Goal: Transaction & Acquisition: Purchase product/service

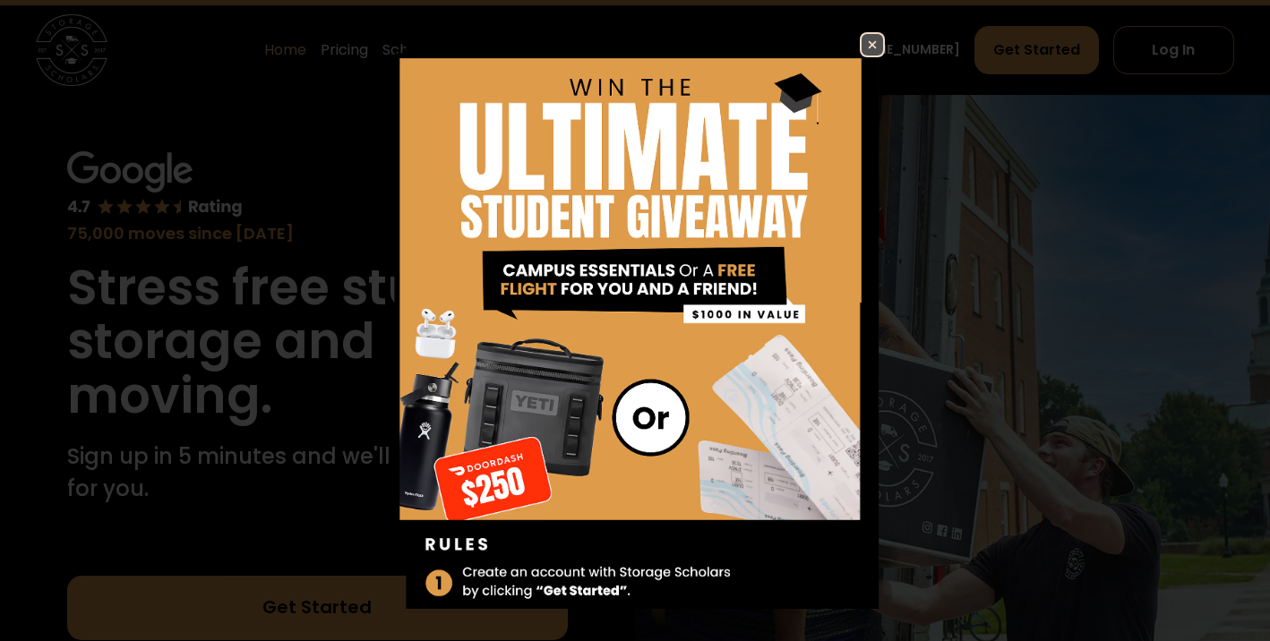
scroll to position [56, 0]
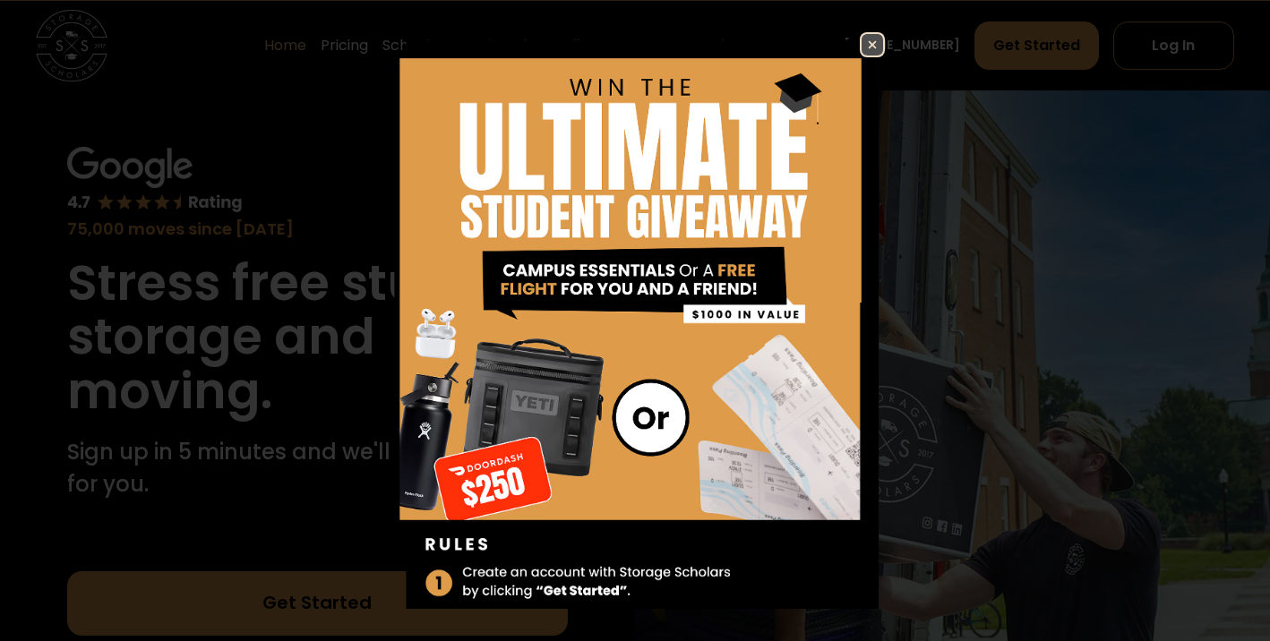
click at [872, 34] on img at bounding box center [872, 44] width 21 height 21
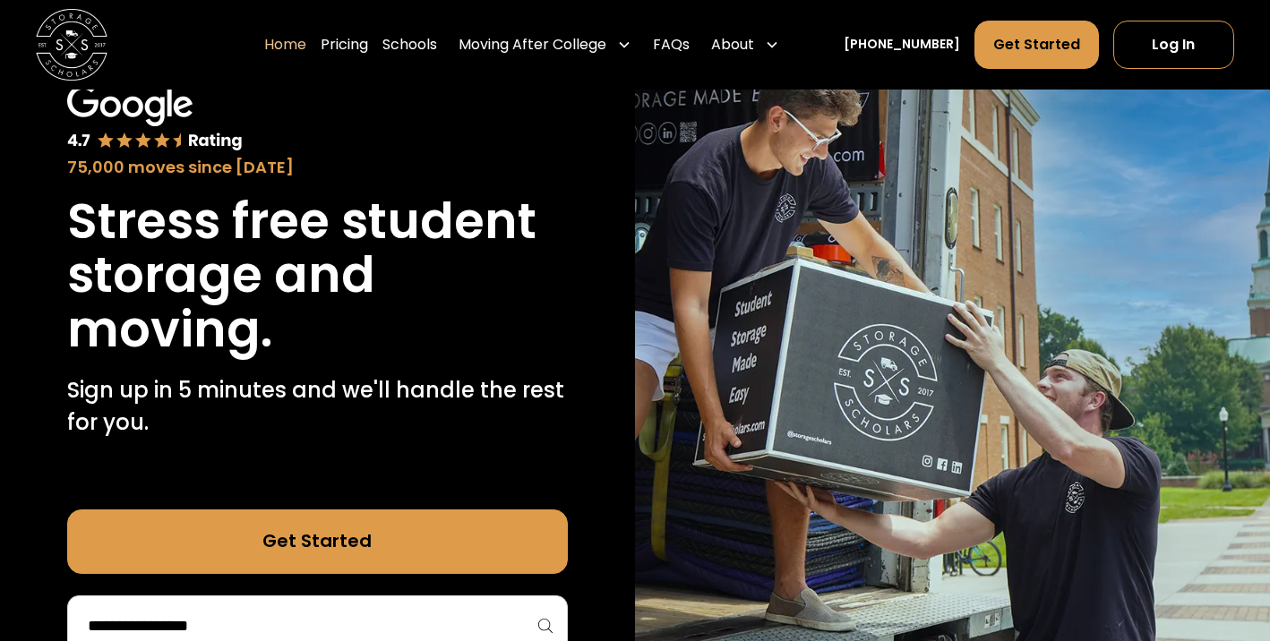
scroll to position [65, 0]
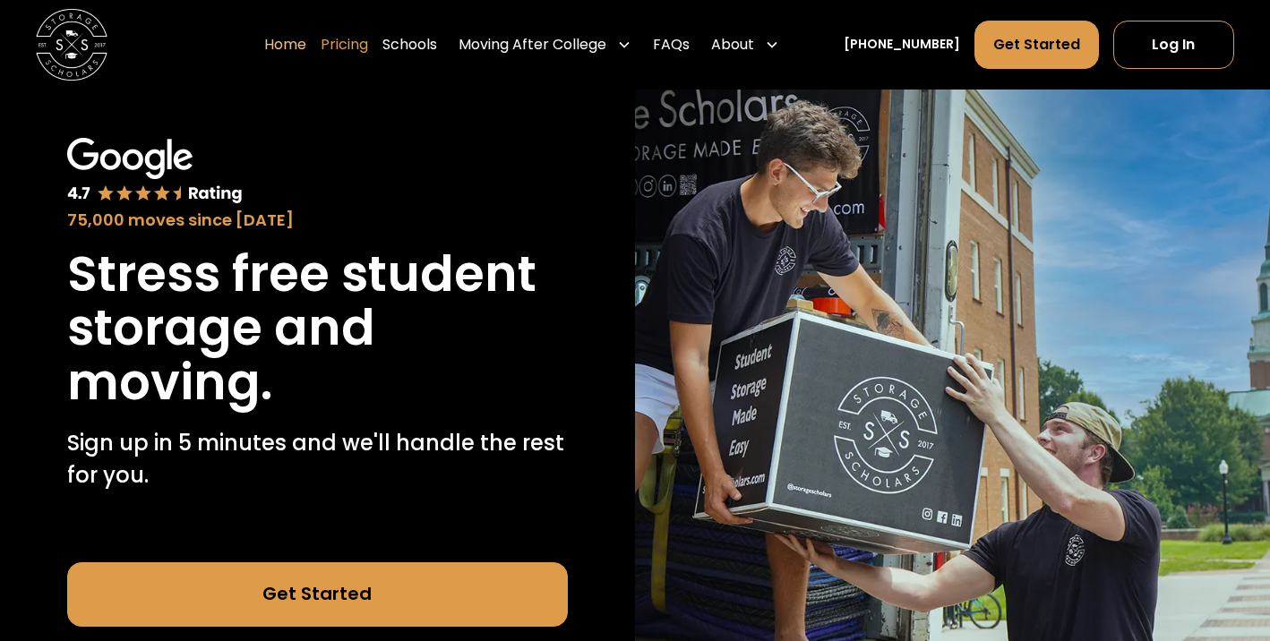
click at [368, 43] on link "Pricing" at bounding box center [344, 45] width 47 height 50
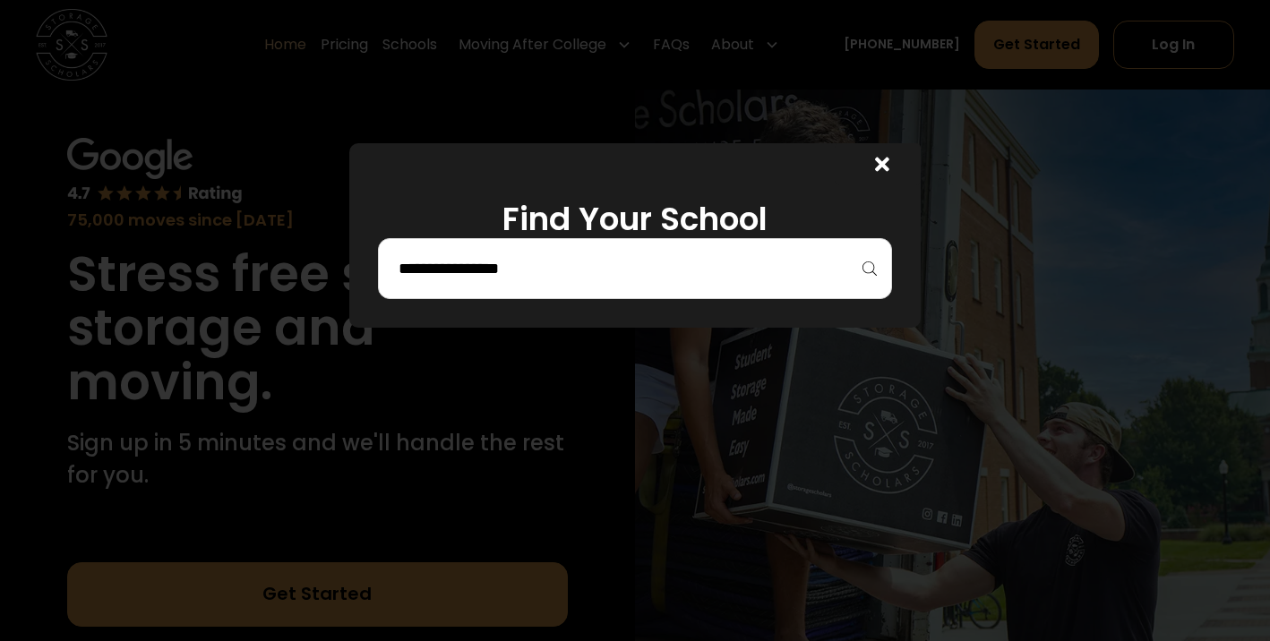
click at [598, 273] on input "search" at bounding box center [635, 268] width 477 height 30
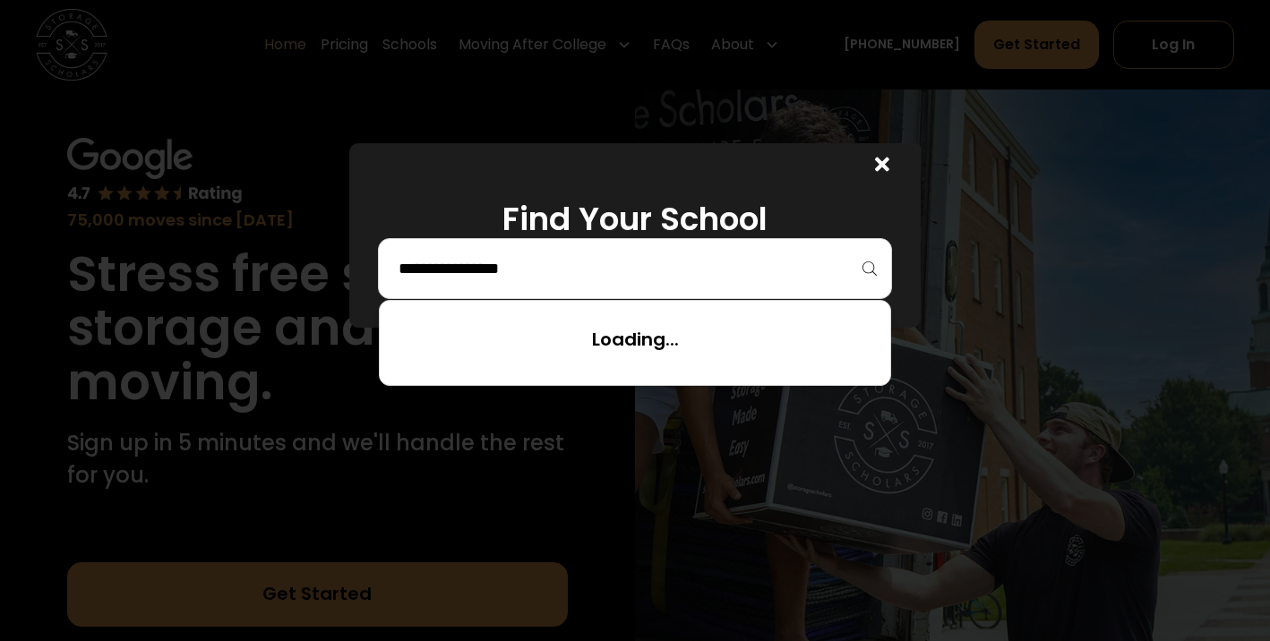
type input "*"
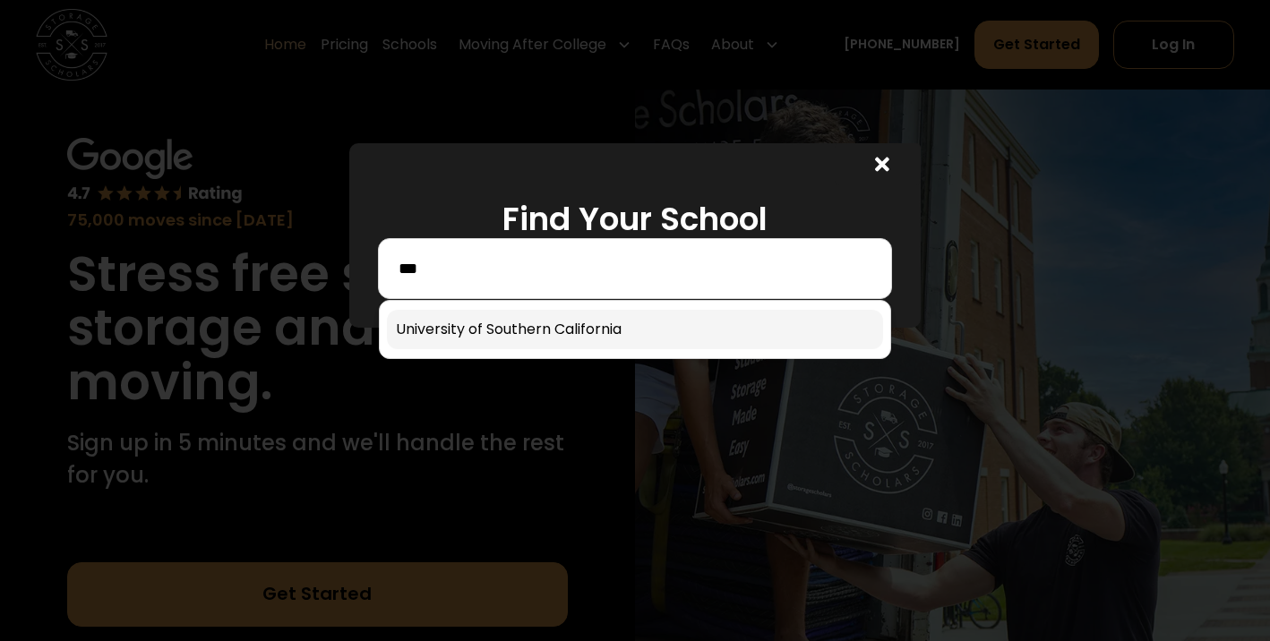
type input "***"
click at [589, 336] on link at bounding box center [635, 329] width 496 height 39
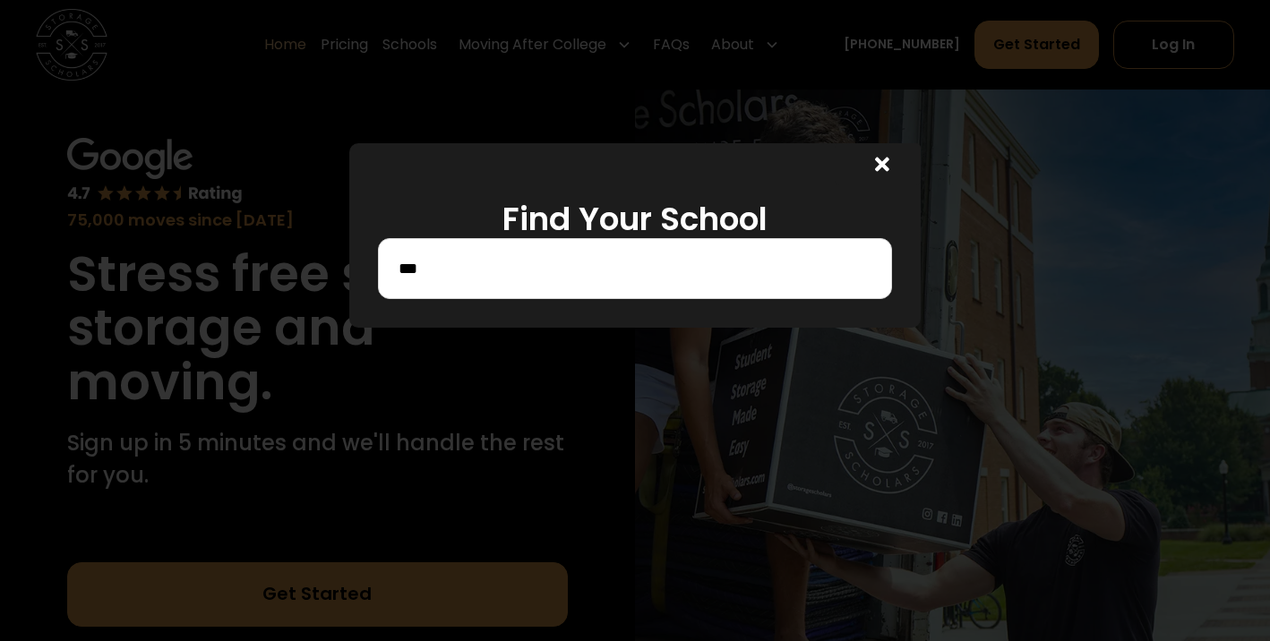
click at [574, 286] on div "***" at bounding box center [635, 268] width 514 height 61
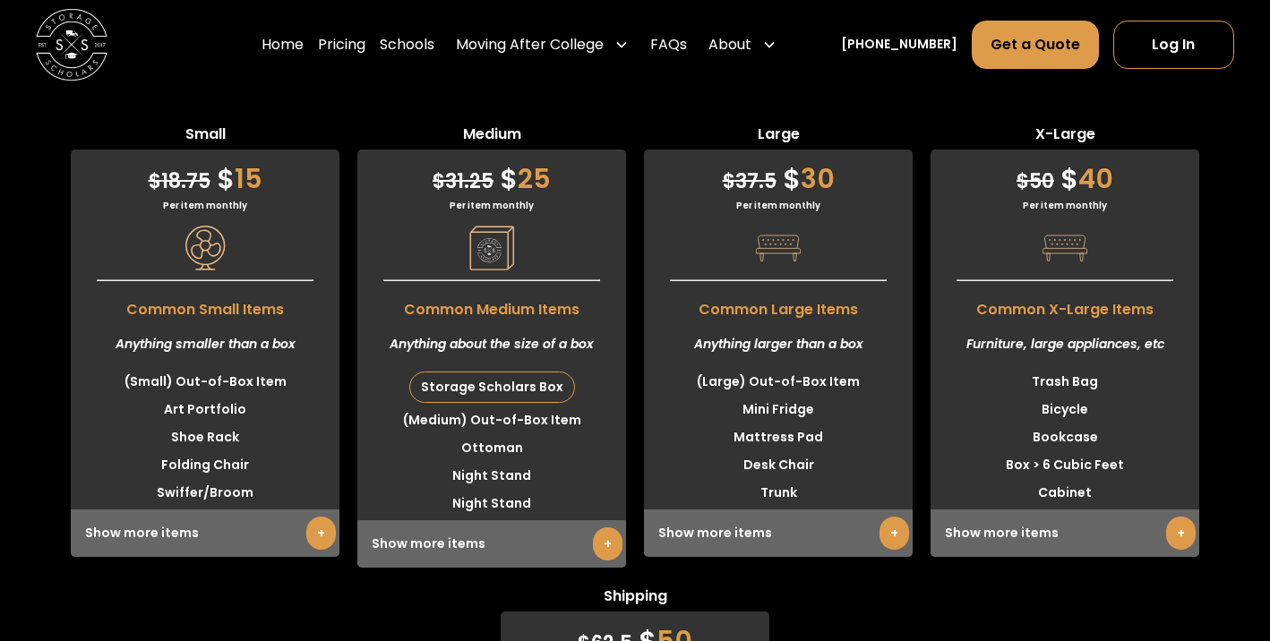
scroll to position [4467, 0]
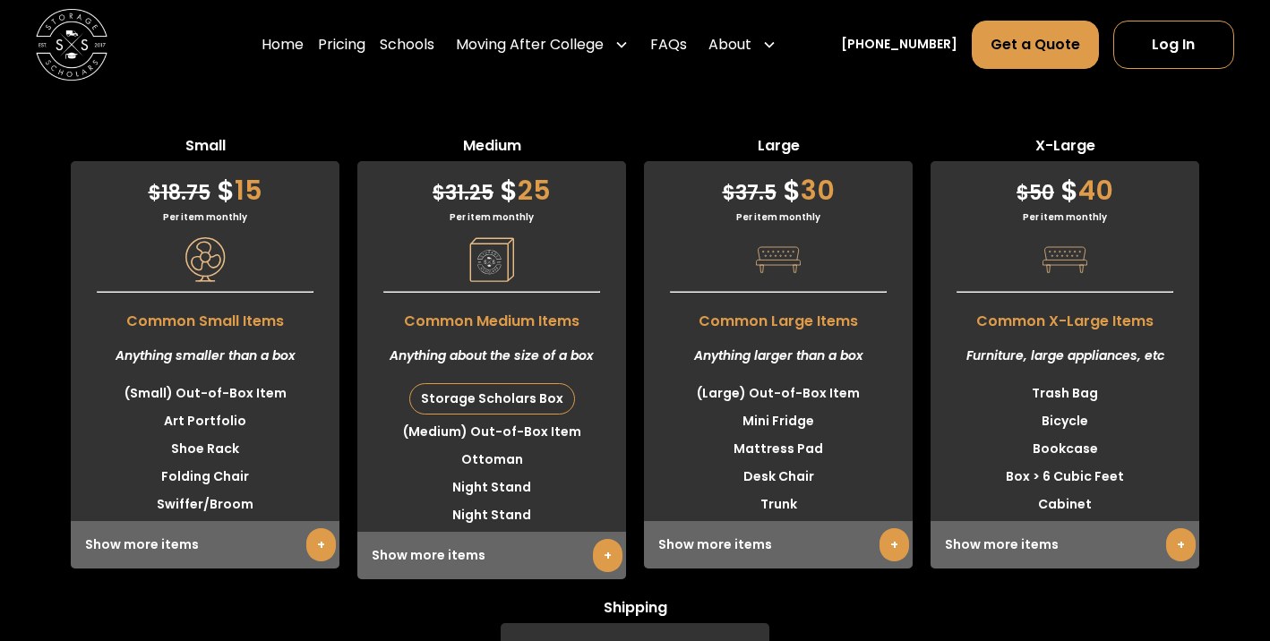
click at [238, 292] on hr at bounding box center [205, 292] width 217 height 2
click at [208, 324] on span "Common Small Items" at bounding box center [205, 317] width 269 height 30
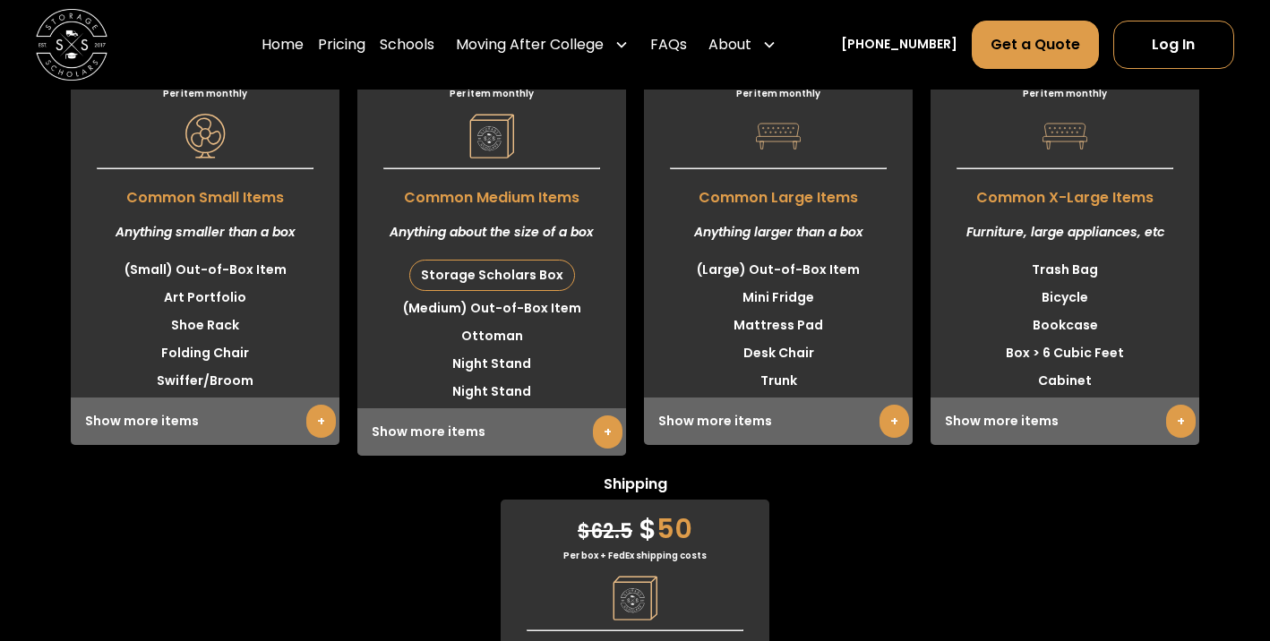
scroll to position [4525, 0]
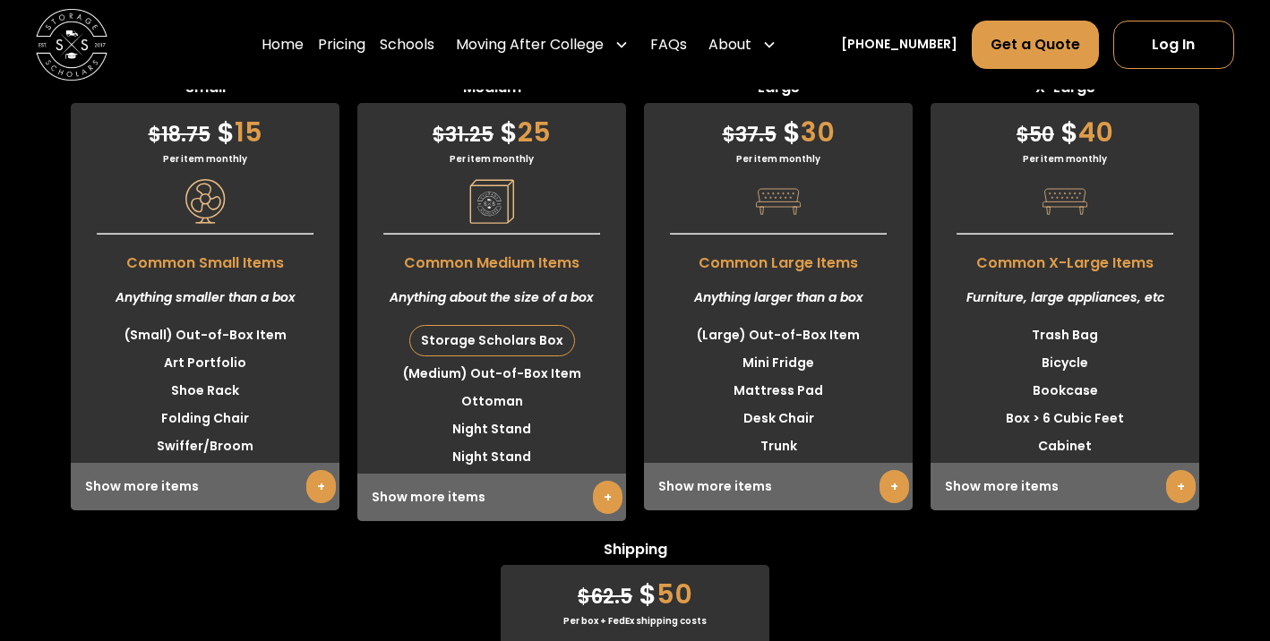
click at [315, 490] on link "+" at bounding box center [321, 486] width 30 height 33
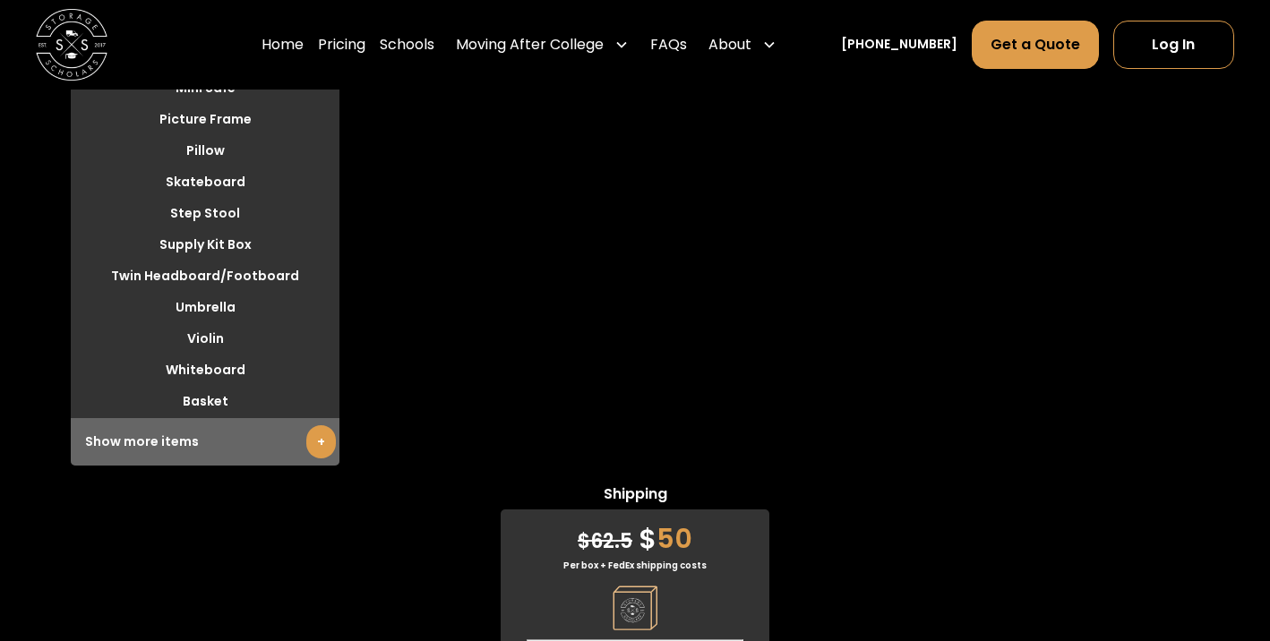
scroll to position [5259, 0]
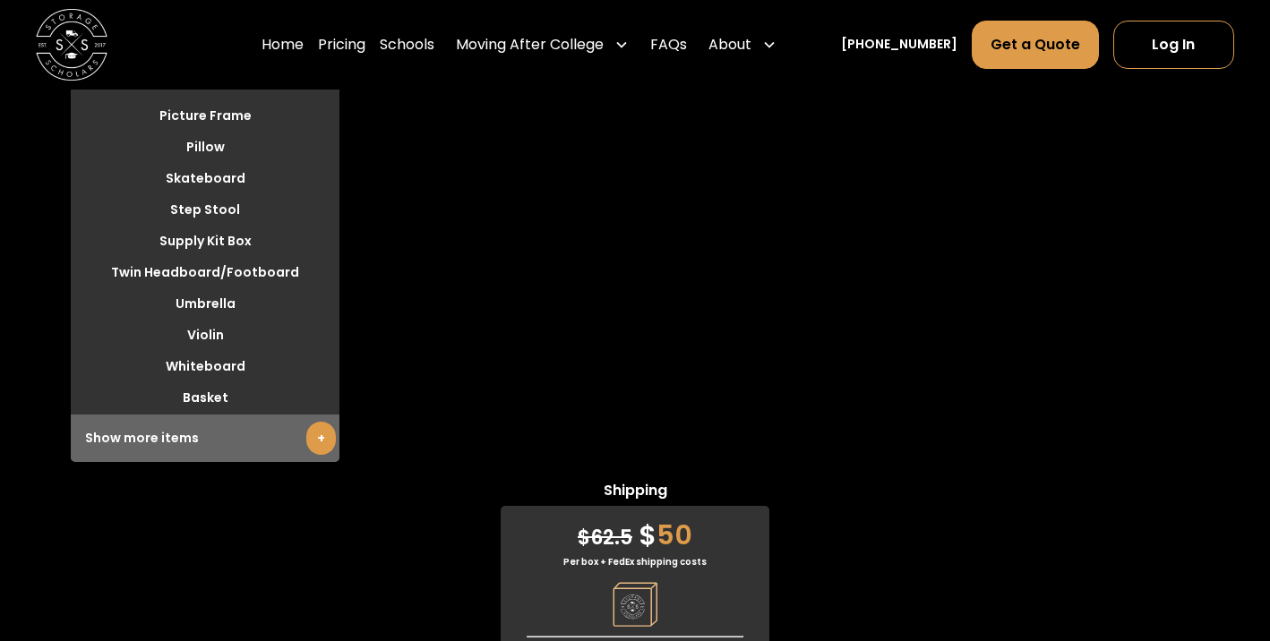
click at [174, 440] on div "Show more items +" at bounding box center [205, 438] width 269 height 47
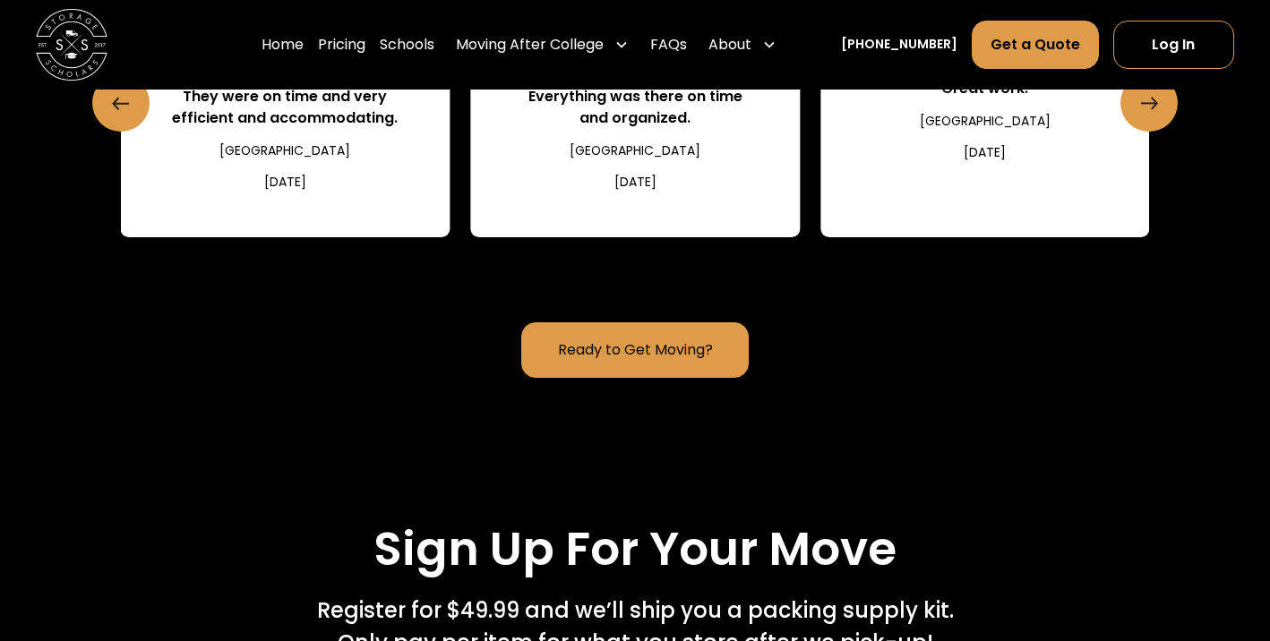
scroll to position [2166, 0]
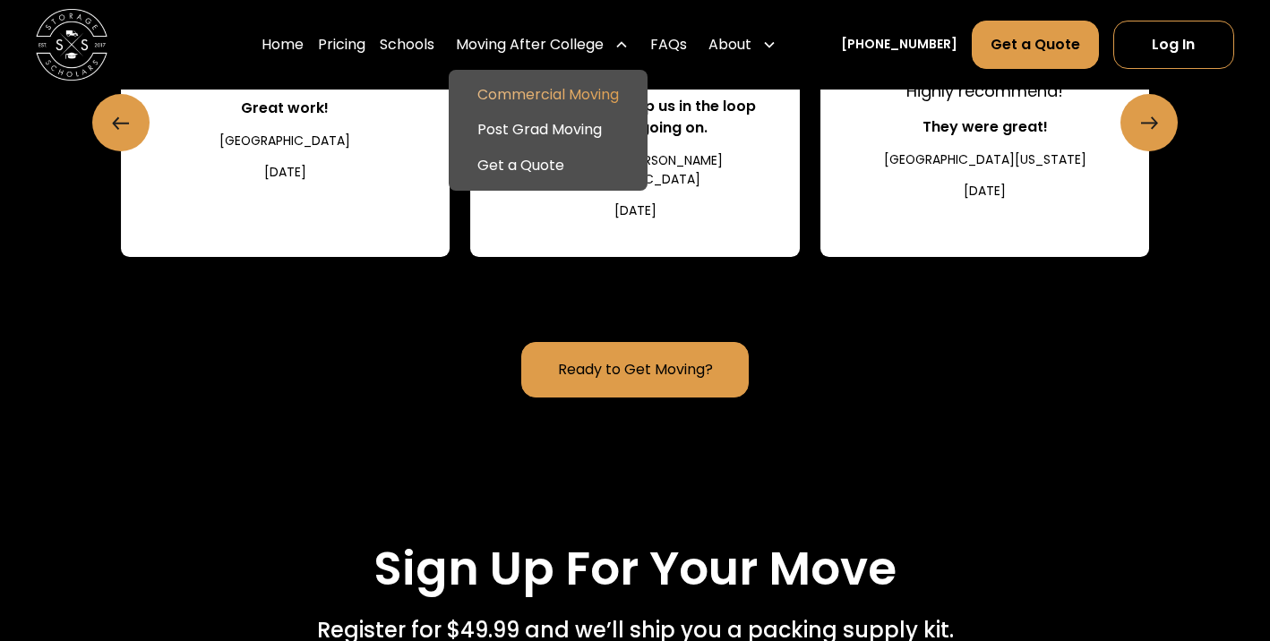
click at [565, 91] on link "Commercial Moving" at bounding box center [548, 95] width 185 height 36
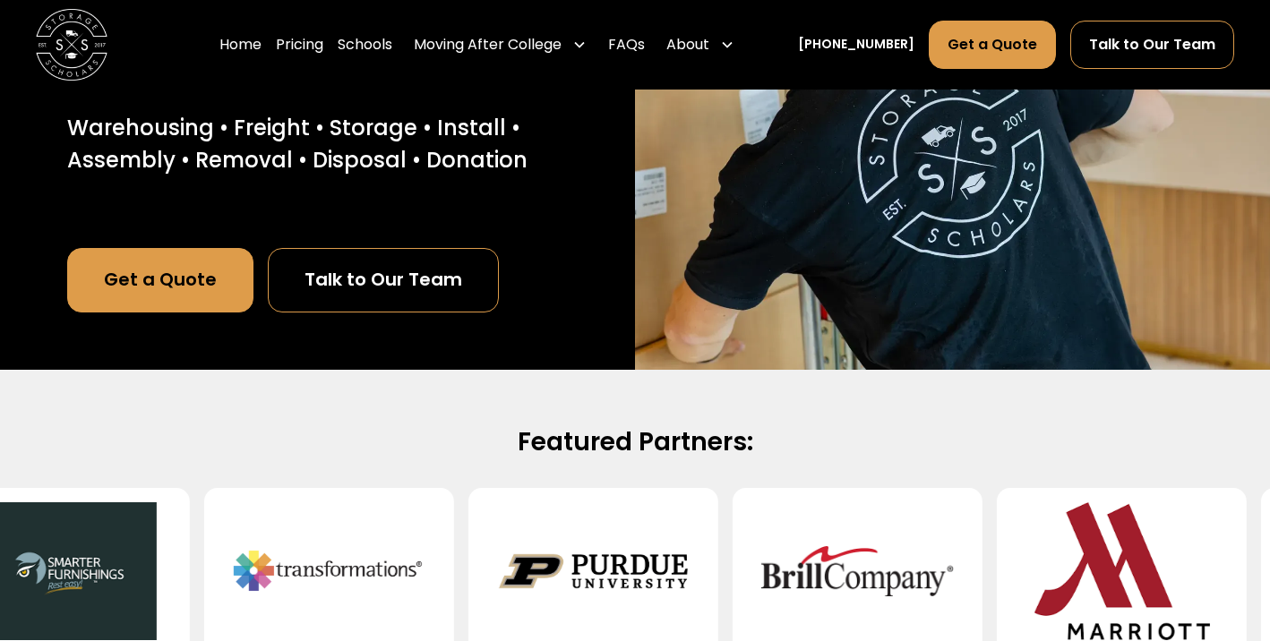
scroll to position [244, 0]
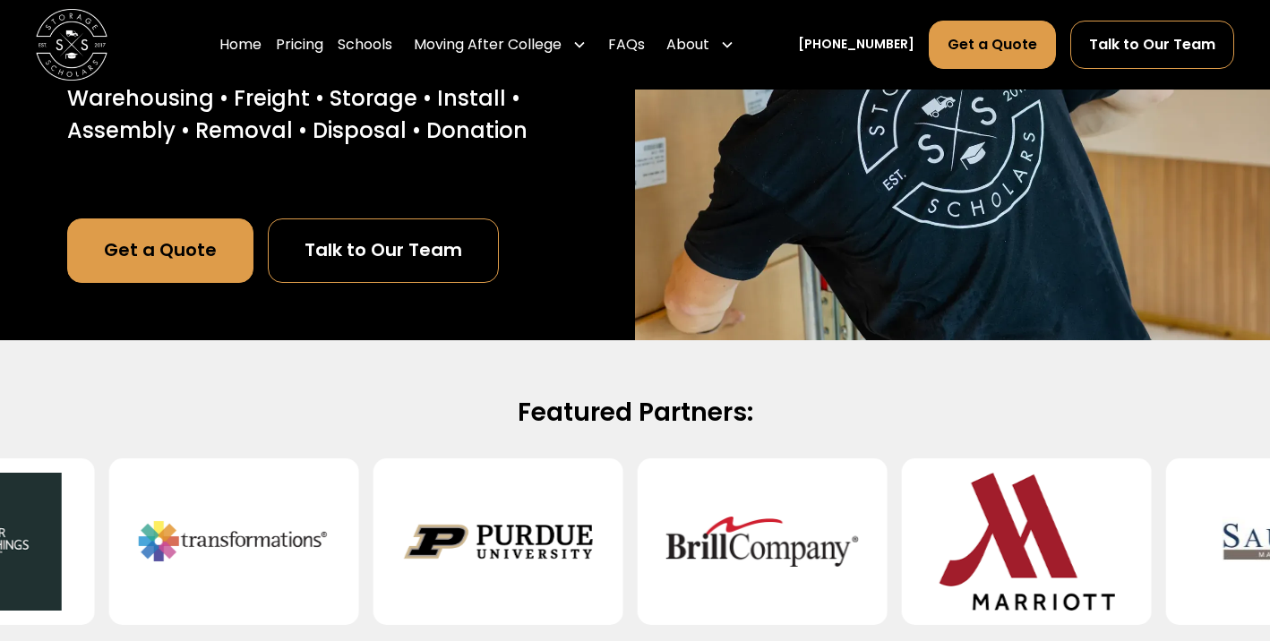
click at [202, 264] on link "Get a Quote" at bounding box center [160, 251] width 186 height 64
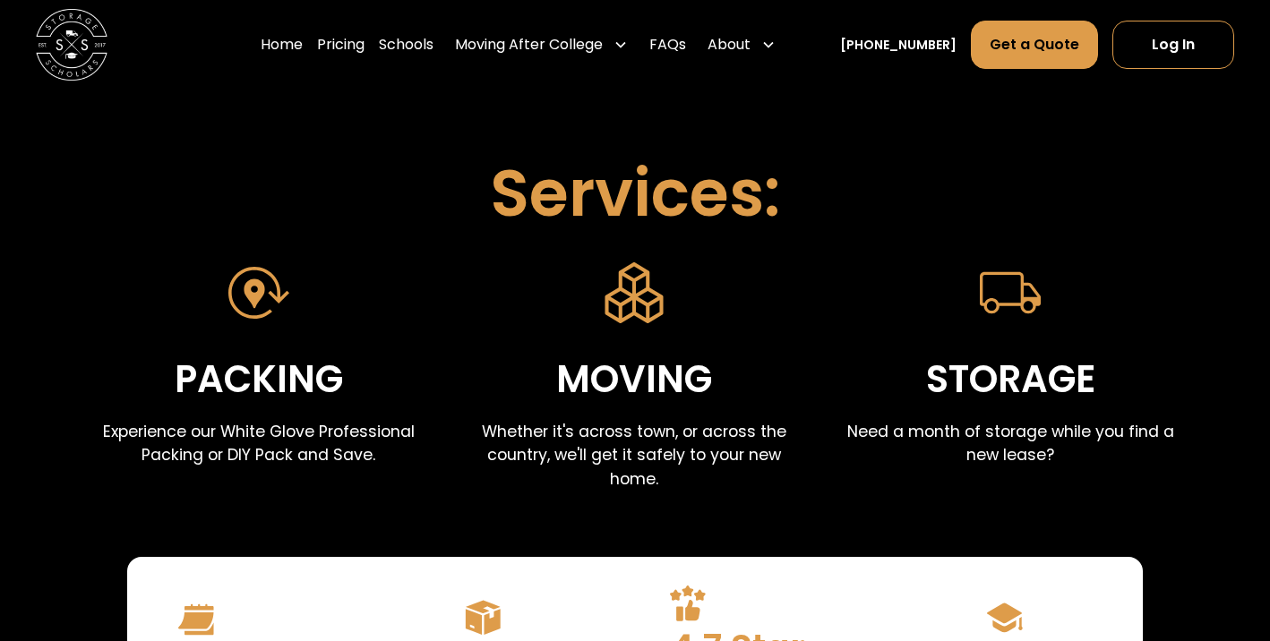
scroll to position [645, 0]
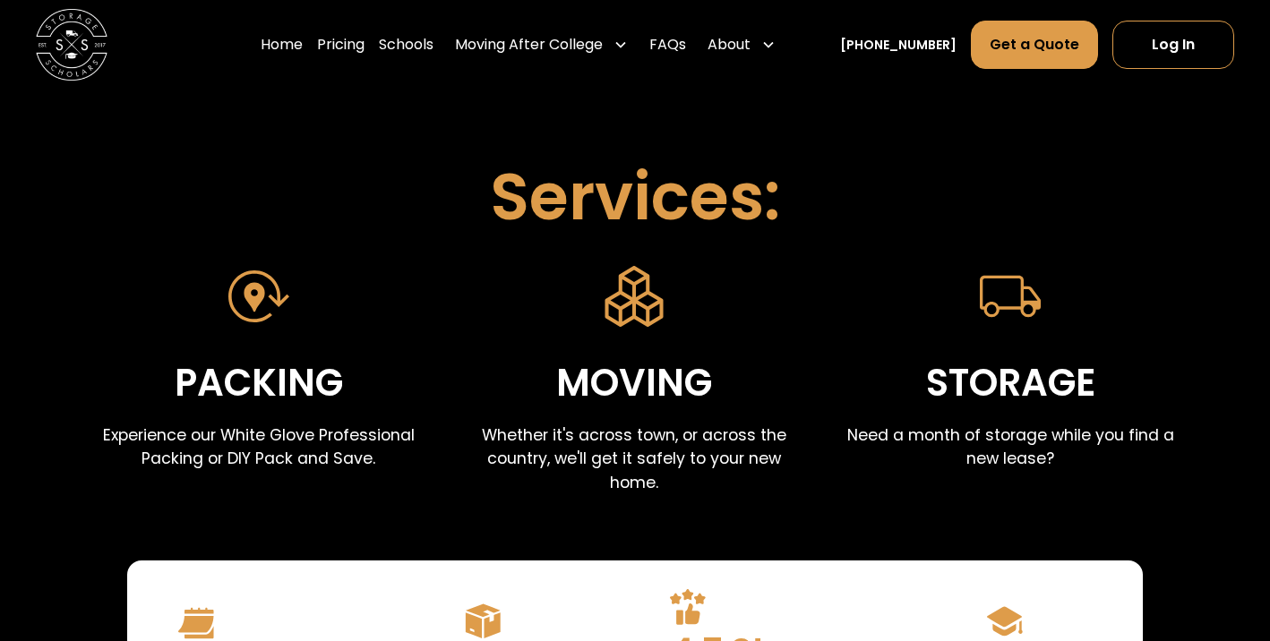
click at [1021, 365] on div "Storage" at bounding box center [1010, 384] width 169 height 60
click at [1010, 305] on img at bounding box center [1010, 296] width 61 height 61
click at [1000, 399] on div "Storage" at bounding box center [1010, 384] width 169 height 60
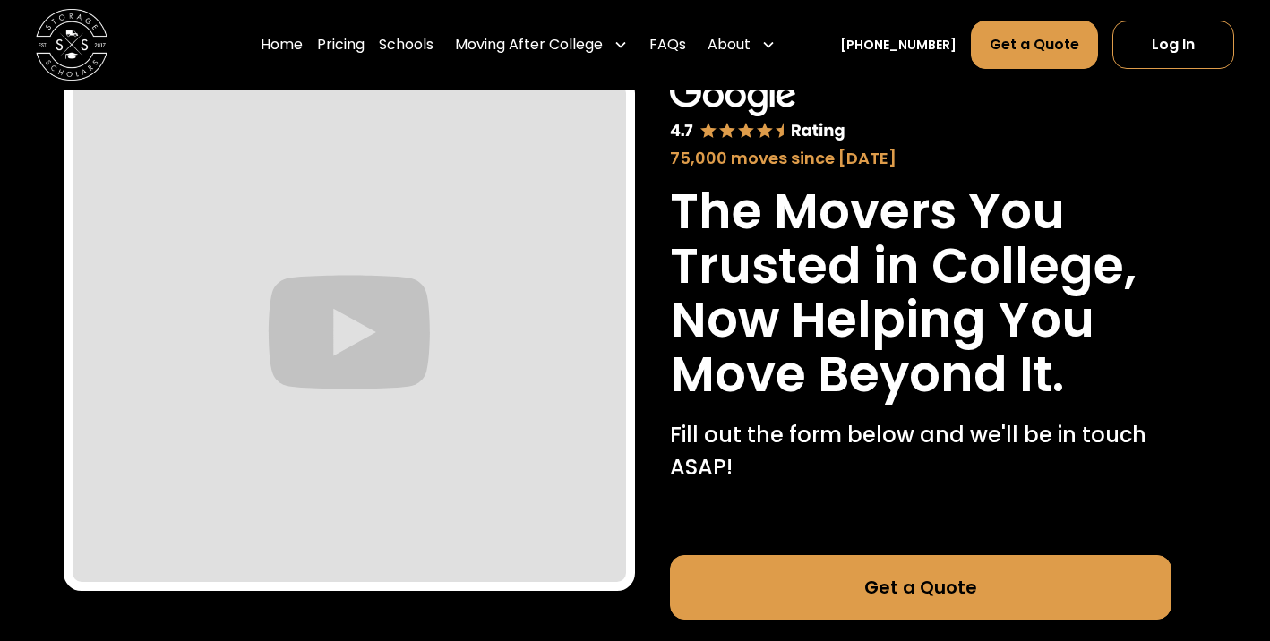
scroll to position [0, 0]
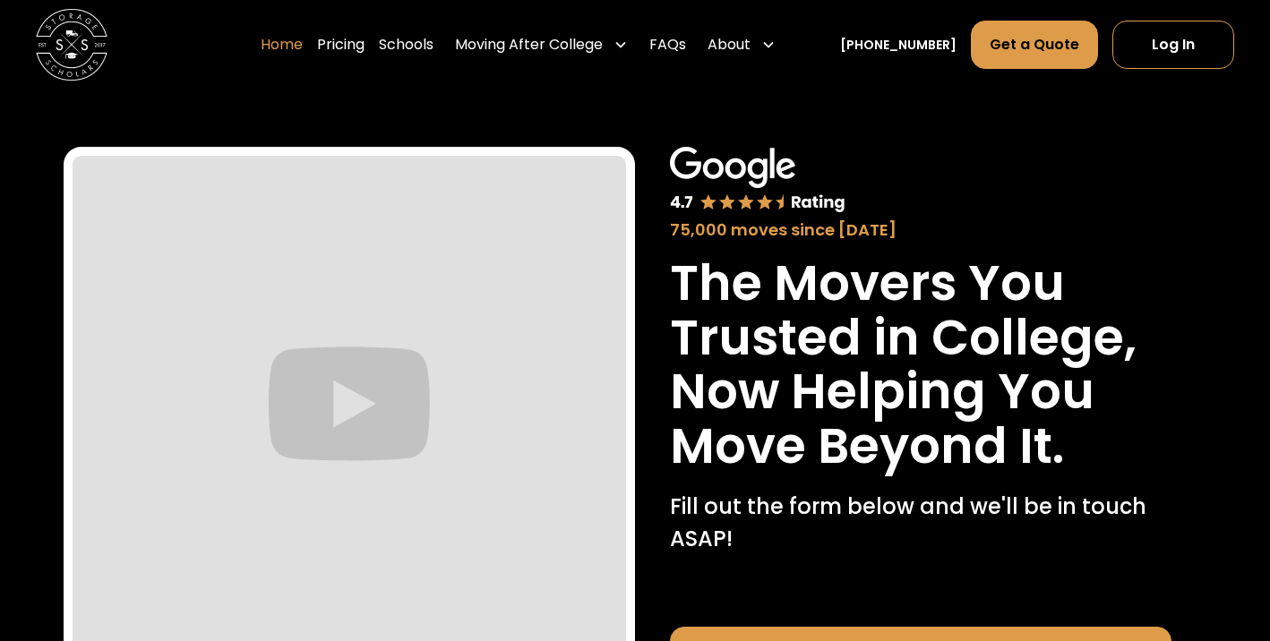
click at [303, 48] on link "Home" at bounding box center [282, 45] width 42 height 50
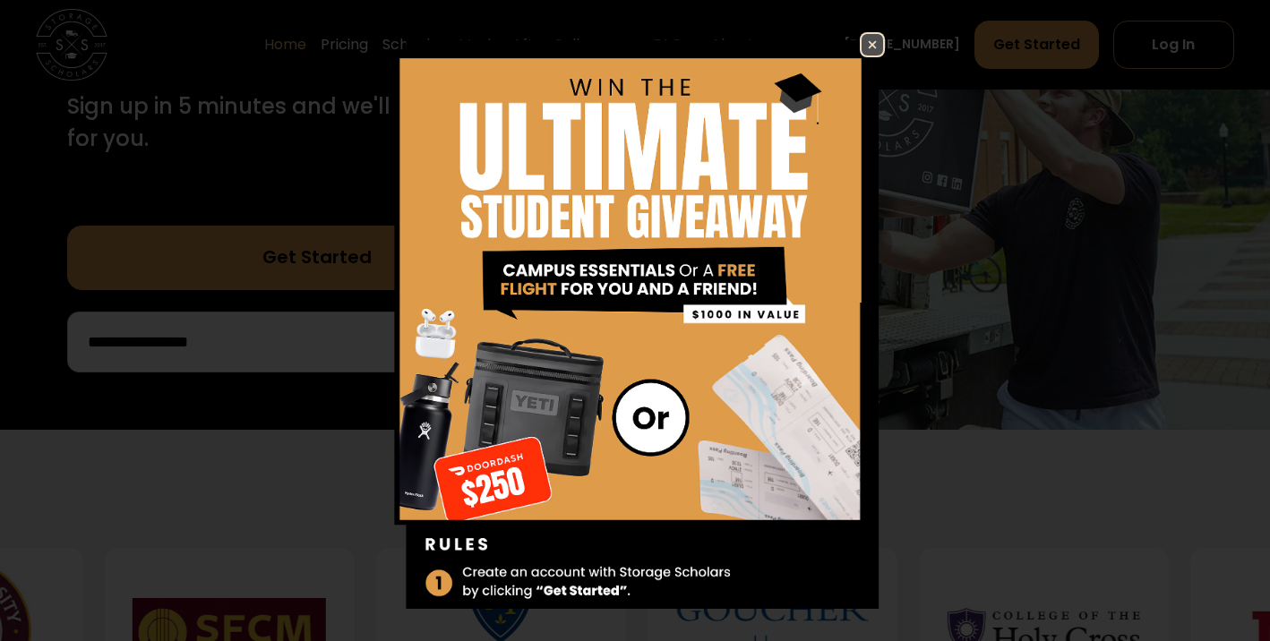
scroll to position [434, 0]
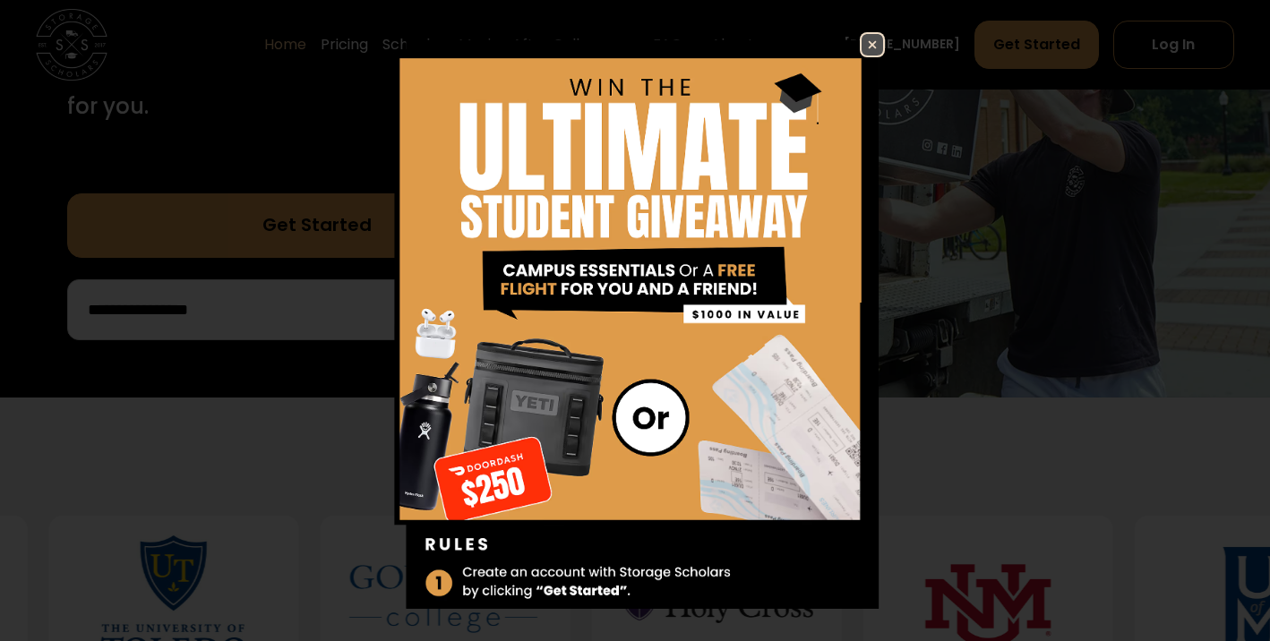
click at [872, 44] on img at bounding box center [872, 44] width 21 height 21
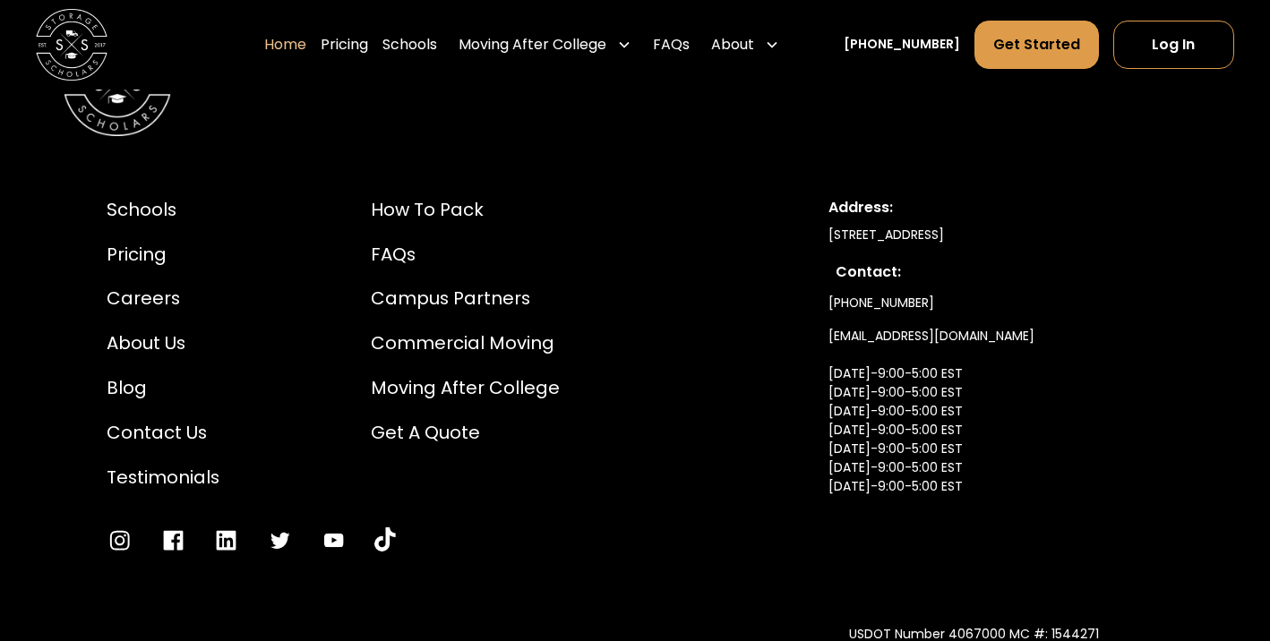
scroll to position [5950, 0]
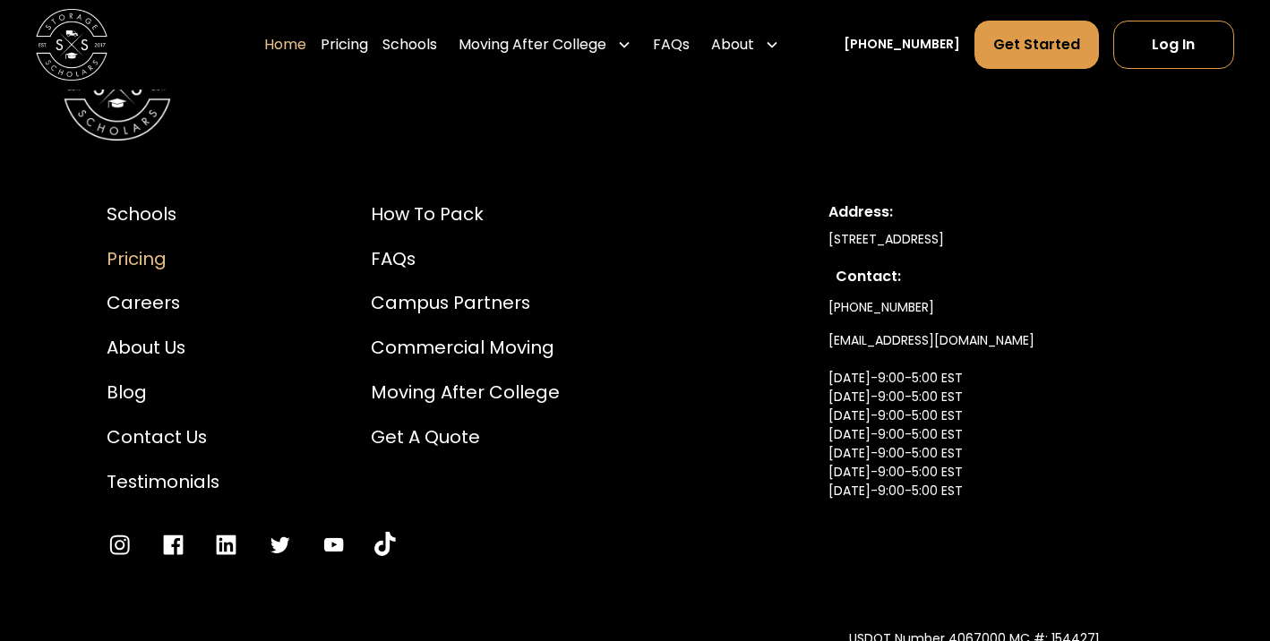
click at [139, 246] on div "Pricing" at bounding box center [163, 259] width 113 height 27
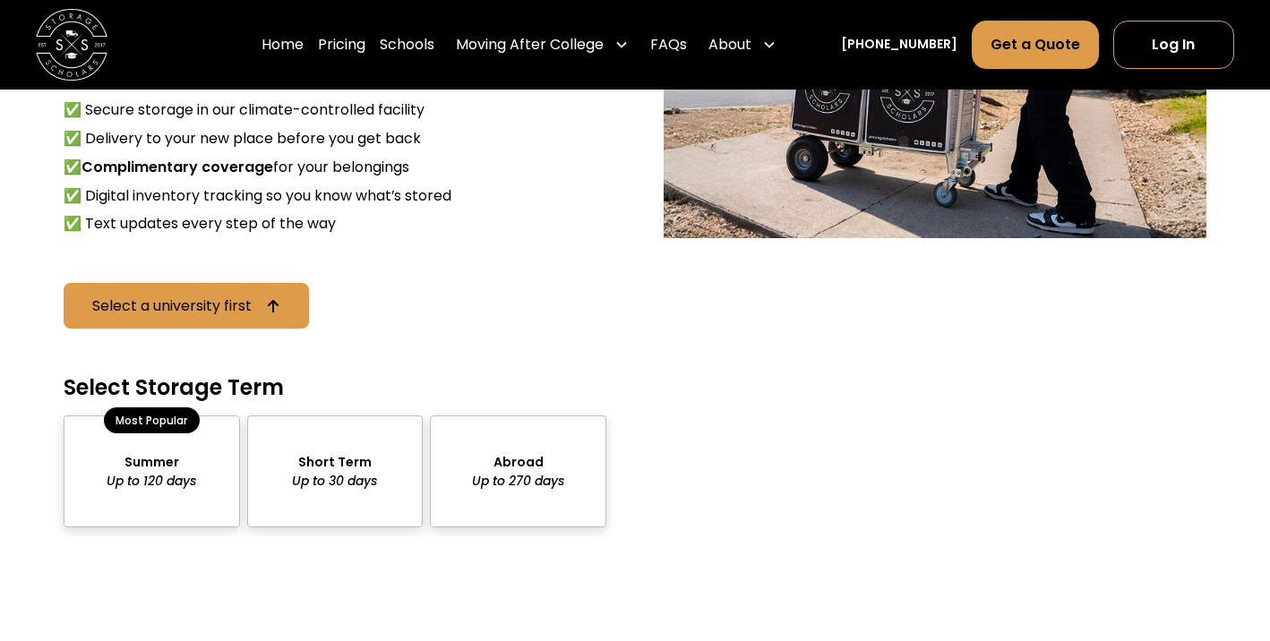
scroll to position [1602, 0]
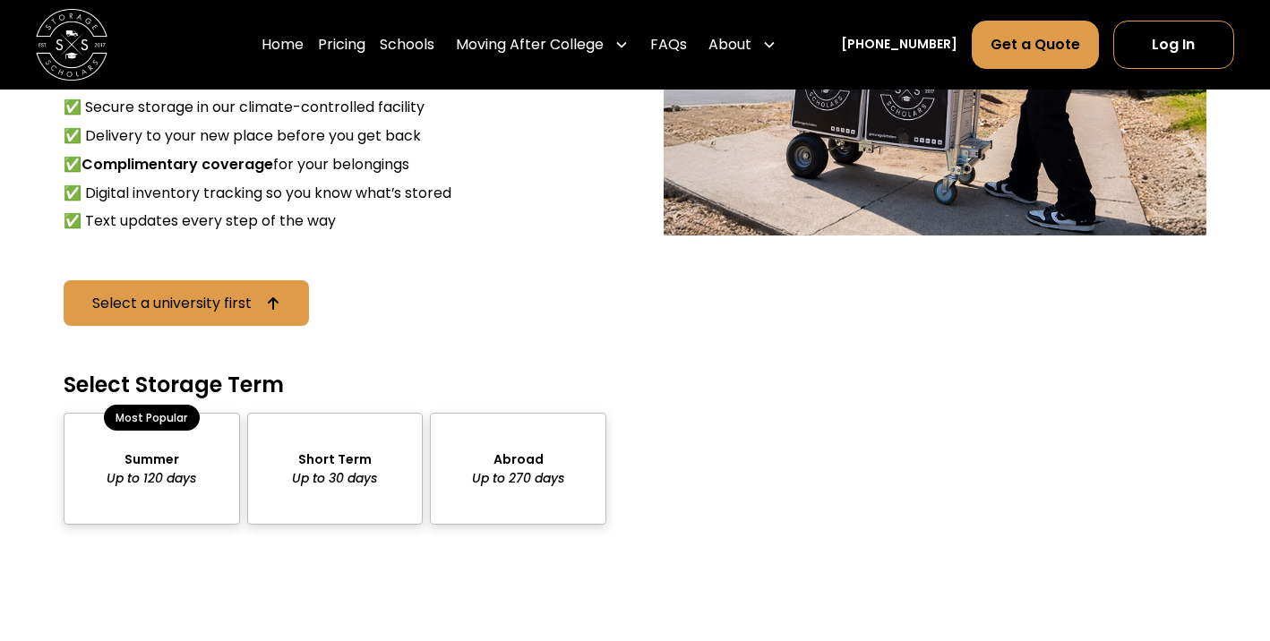
click at [170, 423] on div "package-pricing" at bounding box center [152, 469] width 176 height 112
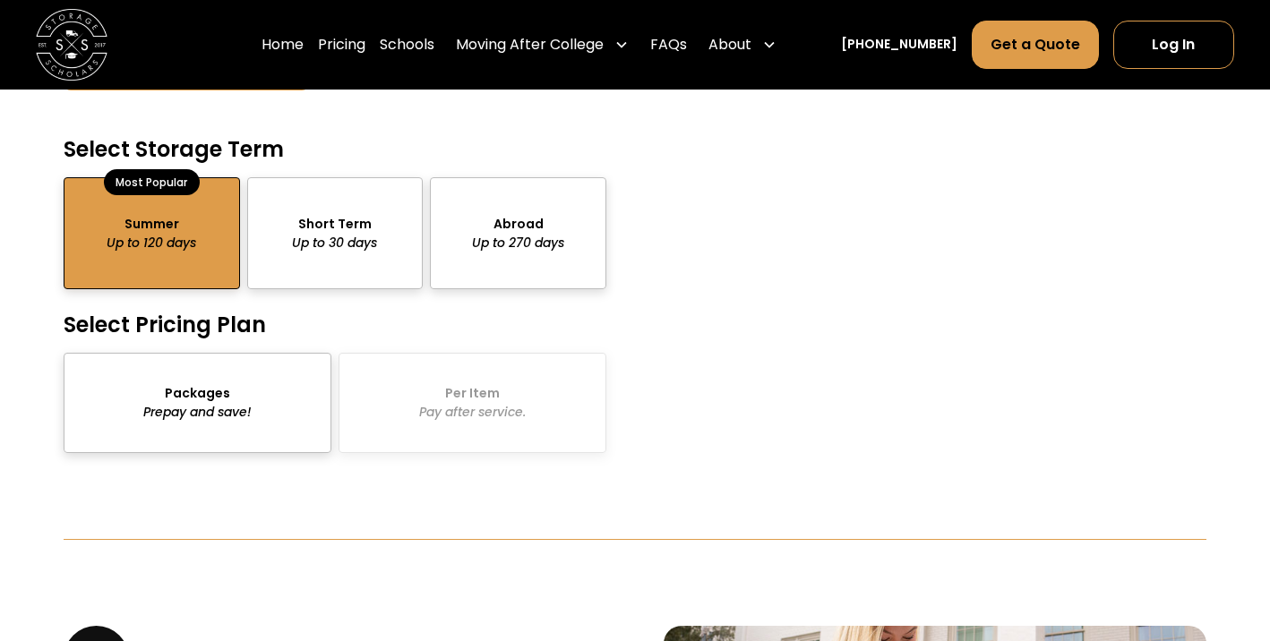
scroll to position [1843, 0]
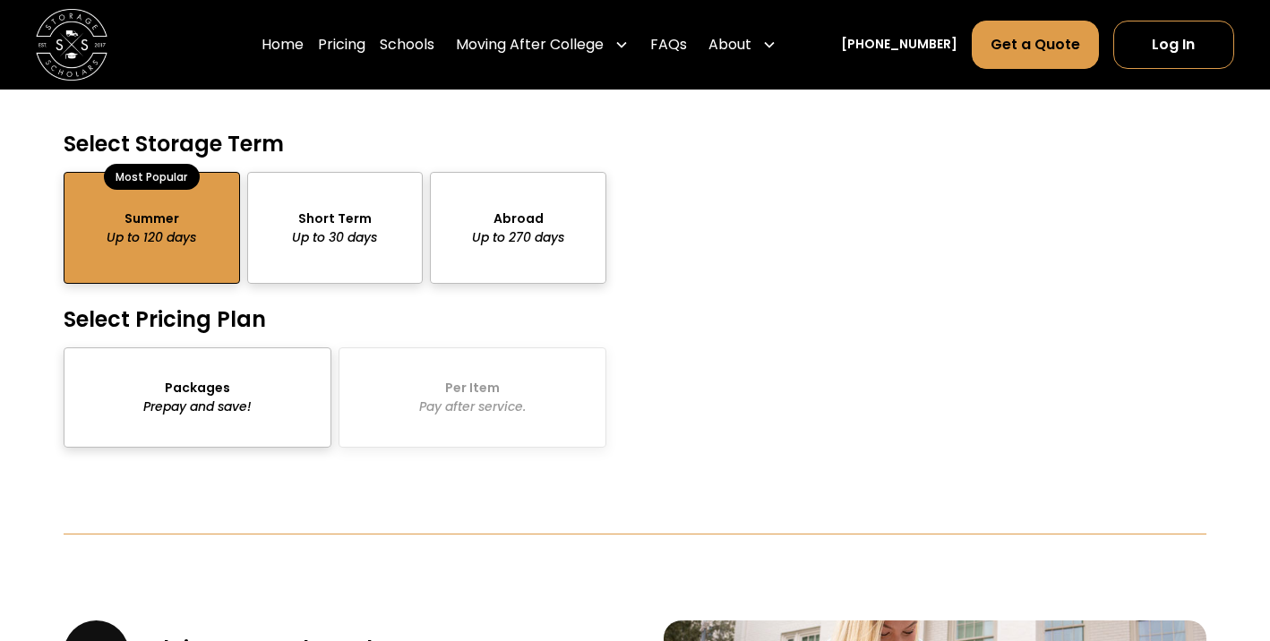
click at [230, 373] on div "package-pricing" at bounding box center [198, 398] width 268 height 100
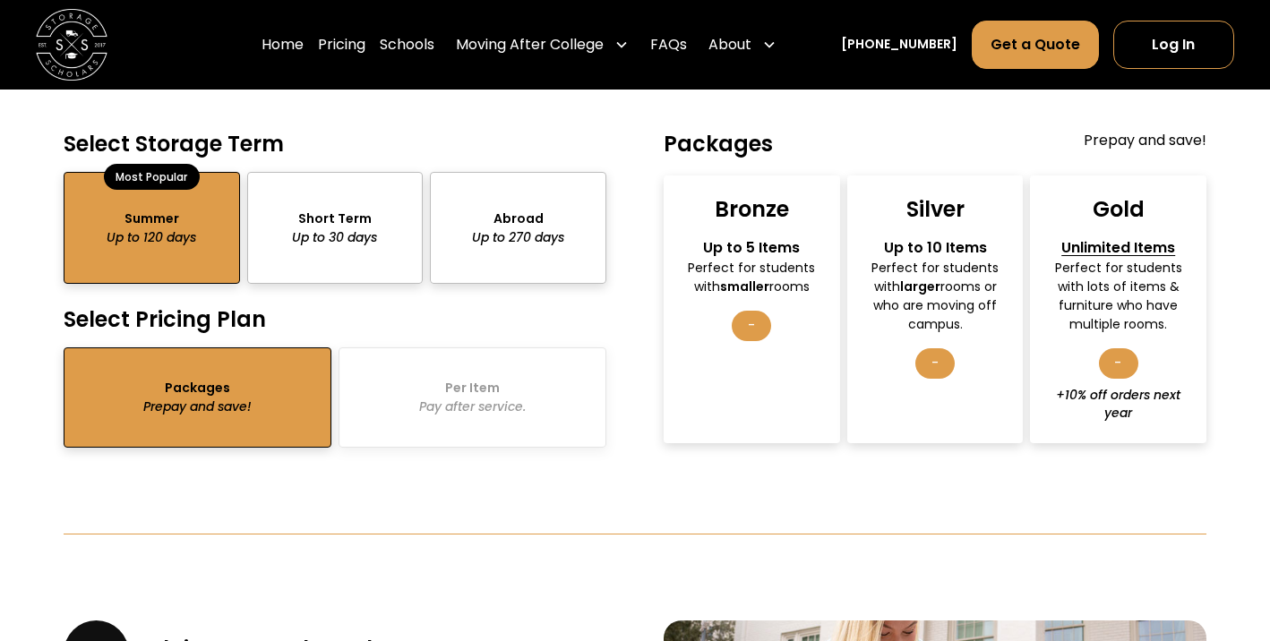
click at [760, 278] on strong "smaller" at bounding box center [744, 287] width 49 height 18
click at [757, 311] on div "-" at bounding box center [751, 326] width 39 height 30
click at [751, 311] on div "-" at bounding box center [751, 326] width 39 height 30
click at [746, 195] on div "Bronze" at bounding box center [752, 209] width 74 height 28
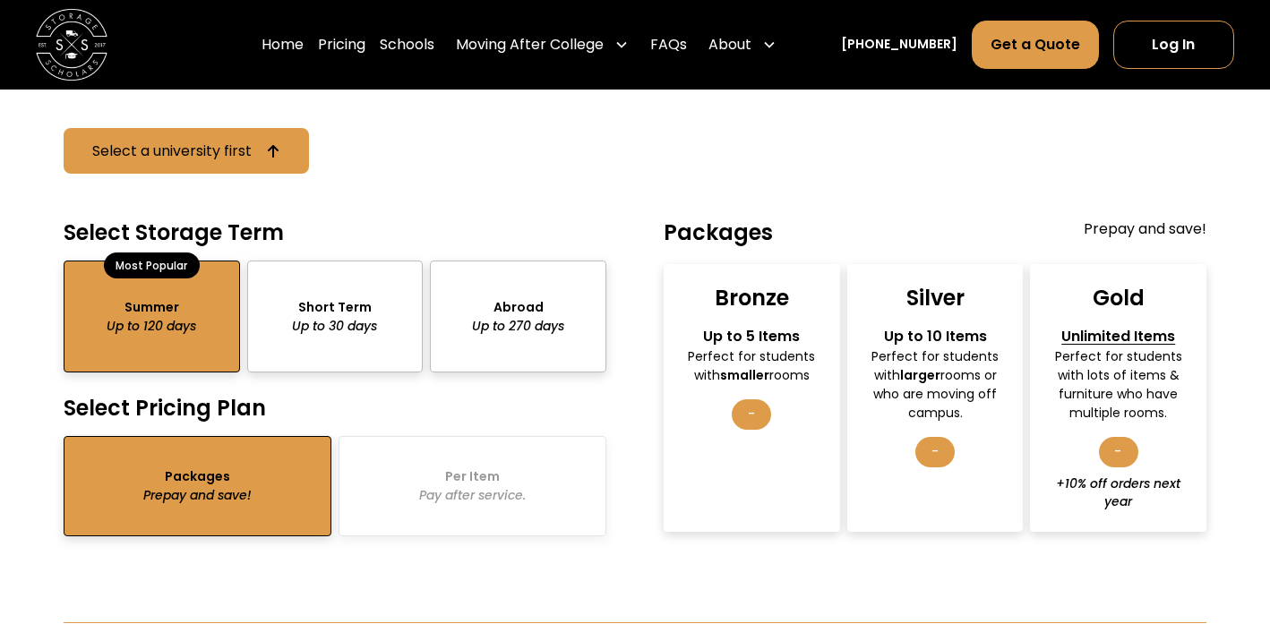
scroll to position [1748, 0]
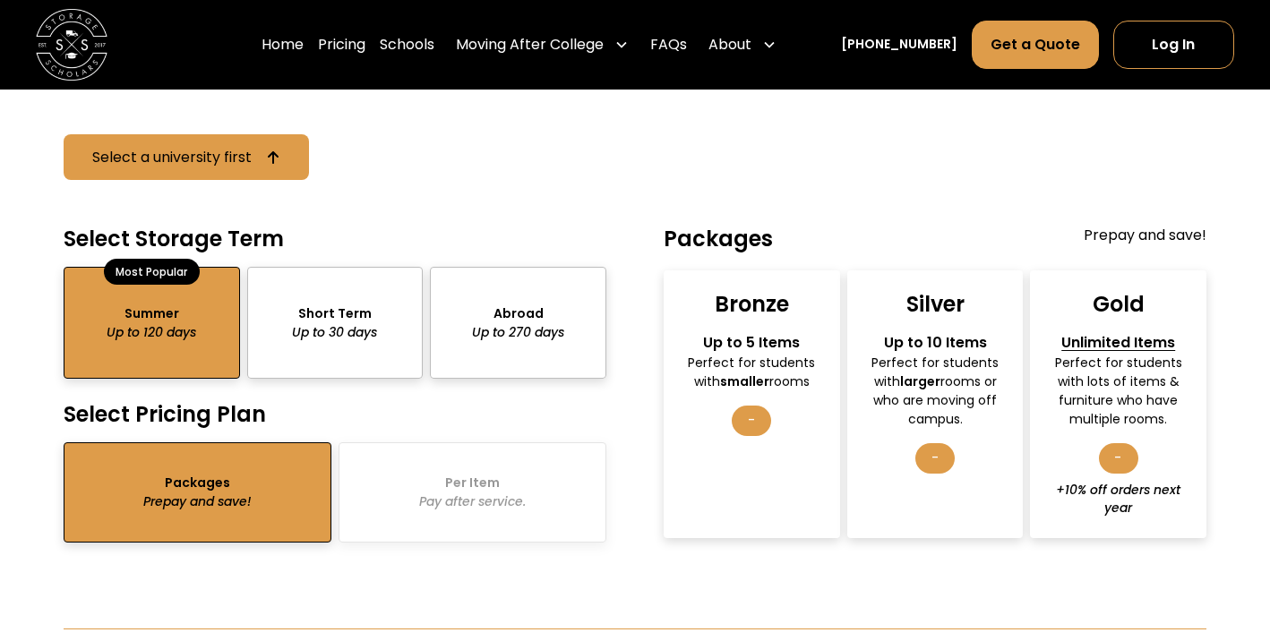
click at [765, 278] on div "Bronze Up to 5 Items Perfect for students with smaller rooms -" at bounding box center [752, 404] width 176 height 268
click at [749, 332] on div "Up to 5 Items" at bounding box center [751, 342] width 145 height 21
click at [751, 406] on div "-" at bounding box center [751, 421] width 39 height 30
click at [726, 225] on h4 "Packages" at bounding box center [718, 239] width 109 height 28
click at [734, 332] on div "Up to 5 Items" at bounding box center [751, 342] width 145 height 21
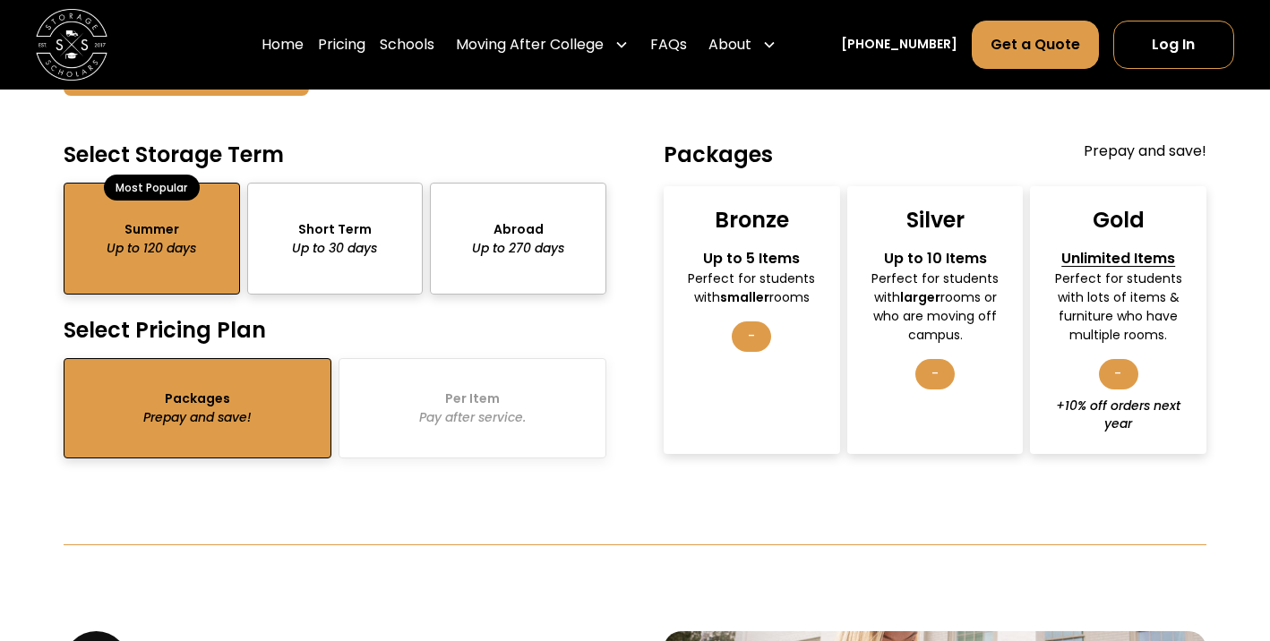
scroll to position [1826, 0]
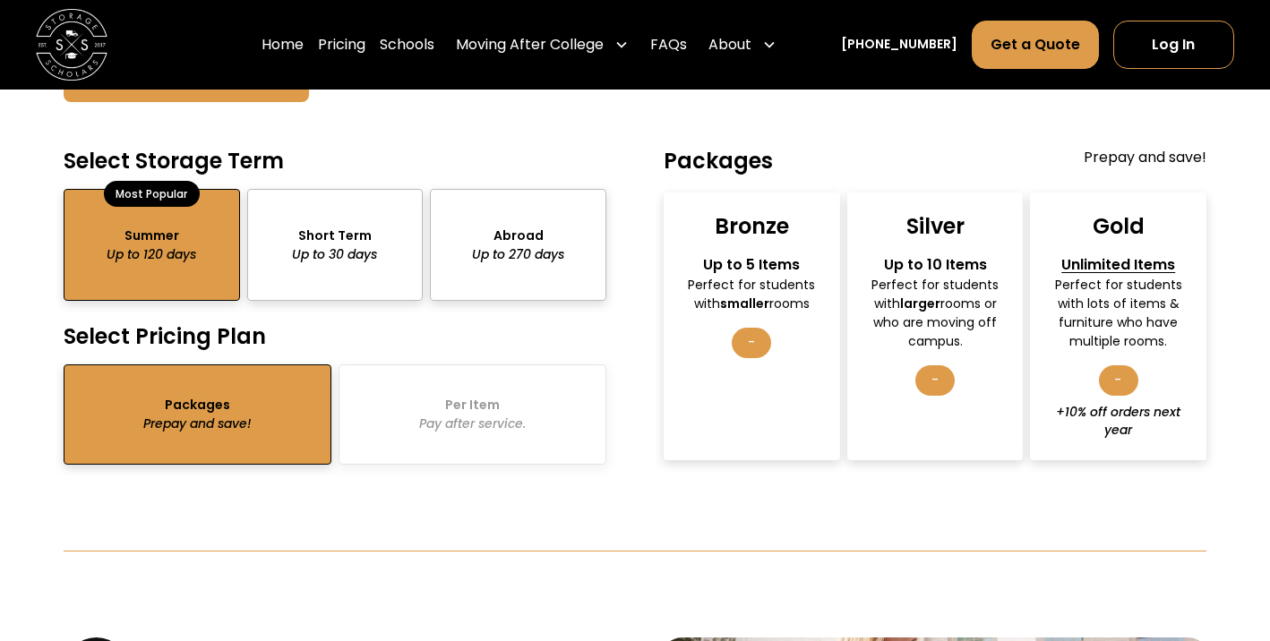
click at [761, 276] on div "Perfect for students with smaller rooms" at bounding box center [751, 295] width 145 height 38
click at [751, 212] on div "Bronze" at bounding box center [752, 226] width 74 height 28
click at [936, 276] on div "Perfect for students with larger rooms or who are moving off campus." at bounding box center [935, 313] width 145 height 75
click at [932, 365] on div "-" at bounding box center [934, 380] width 39 height 30
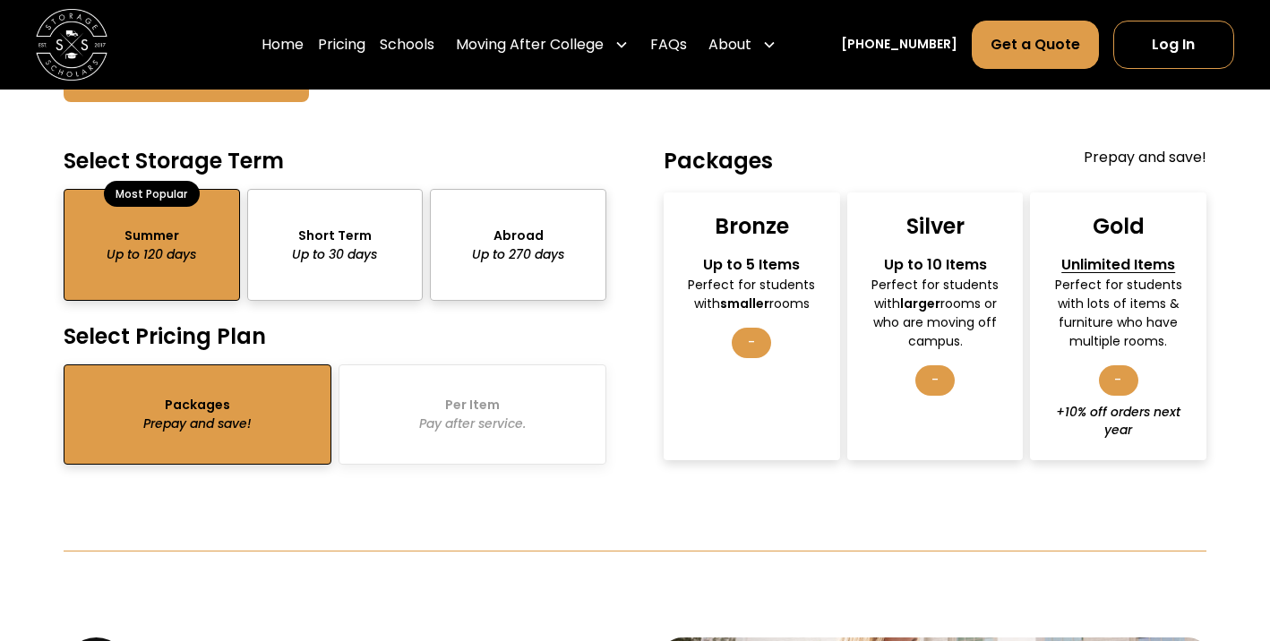
click at [782, 298] on div "Bronze Up to 5 Items Perfect for students with smaller rooms -" at bounding box center [752, 327] width 176 height 268
click at [753, 284] on div "Bronze Up to 5 Items Perfect for students with smaller rooms -" at bounding box center [752, 327] width 176 height 268
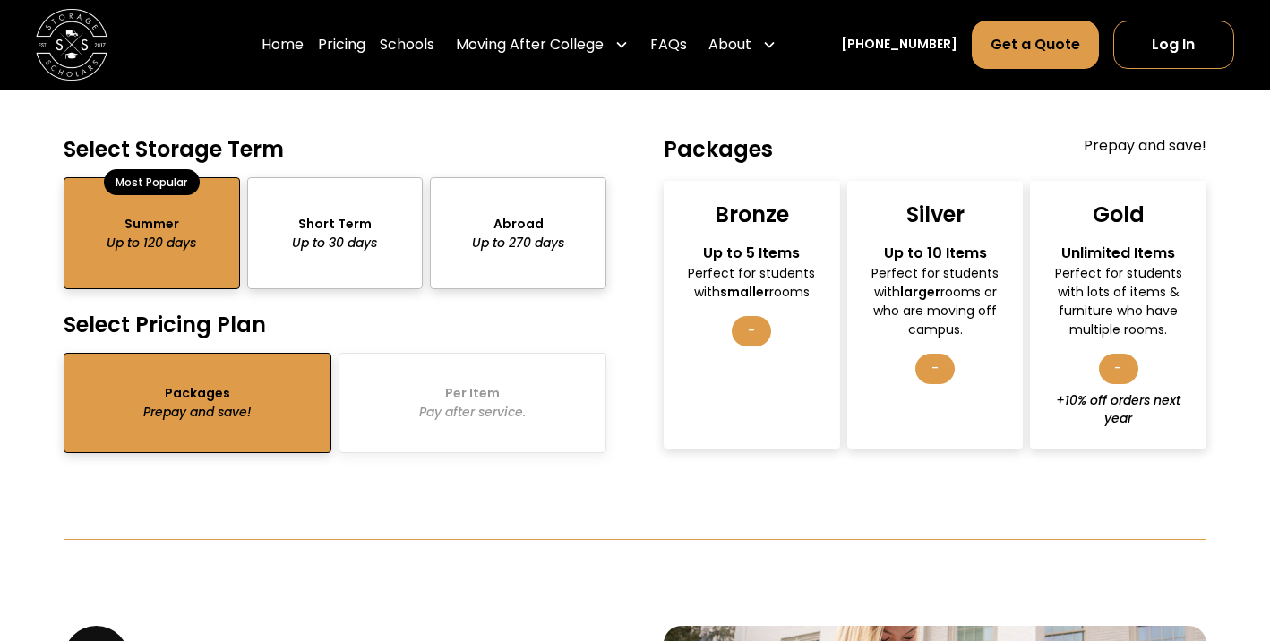
click at [743, 181] on div "Bronze Up to 5 Items Perfect for students with smaller rooms -" at bounding box center [752, 315] width 176 height 268
click at [454, 364] on div "Packages Prepay and save! Per Item Pay after service." at bounding box center [335, 403] width 543 height 100
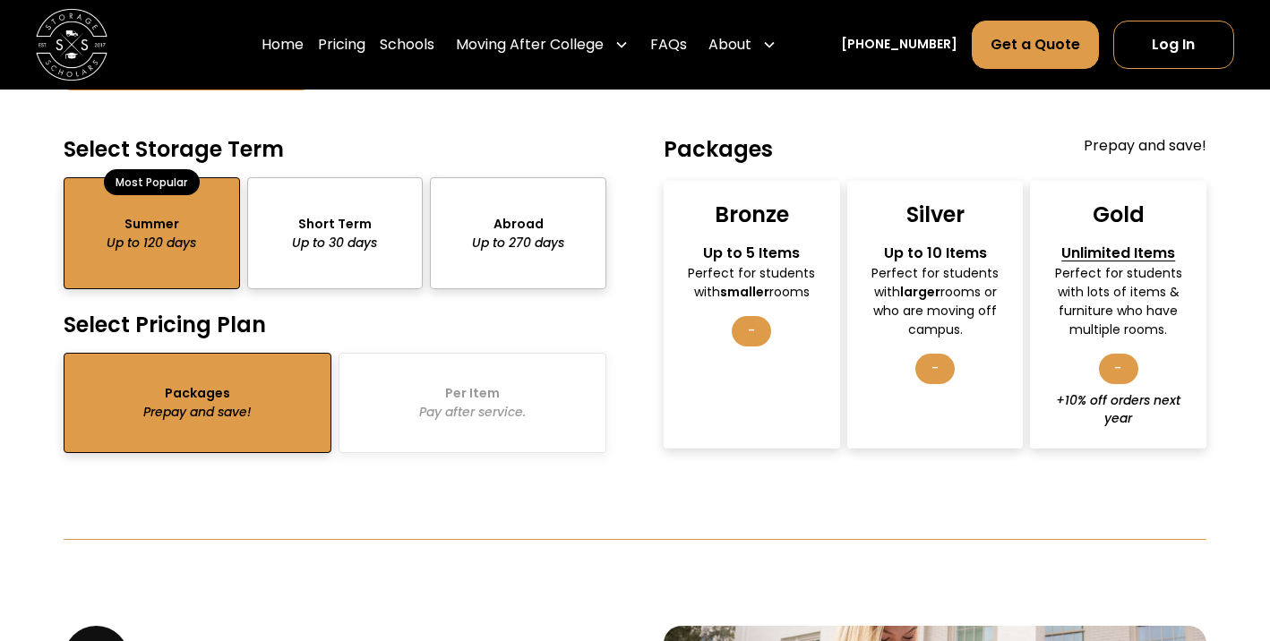
click at [274, 358] on div "package-pricing" at bounding box center [198, 403] width 268 height 100
click at [745, 316] on div "-" at bounding box center [751, 331] width 39 height 30
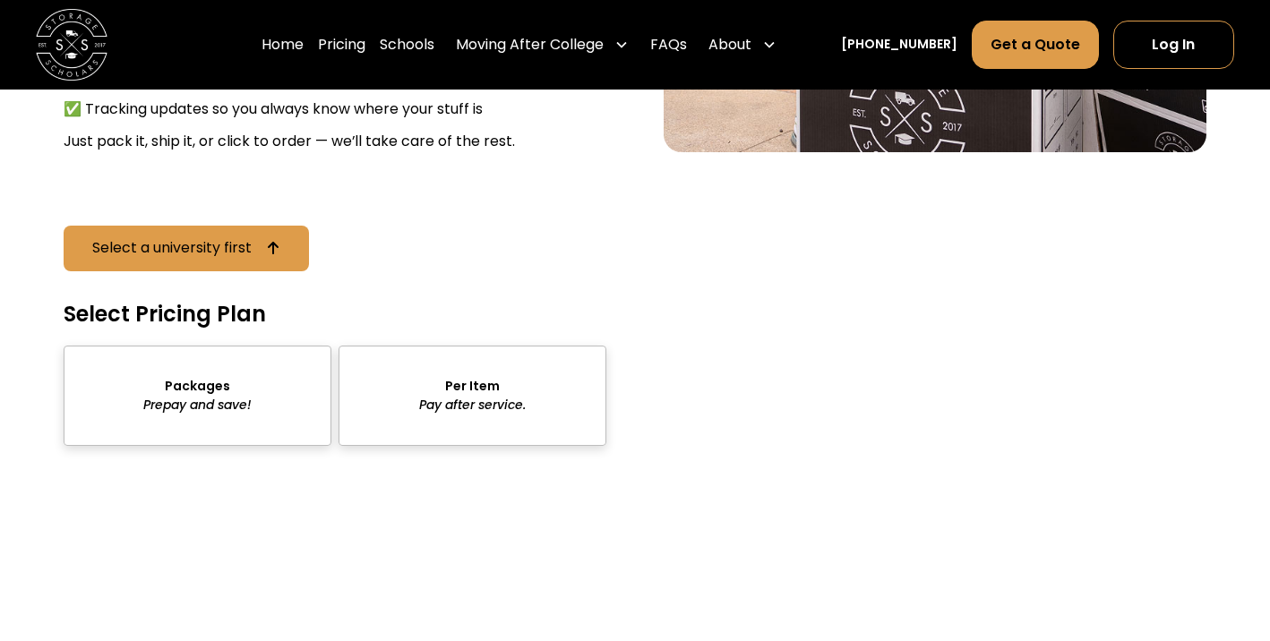
scroll to position [2730, 0]
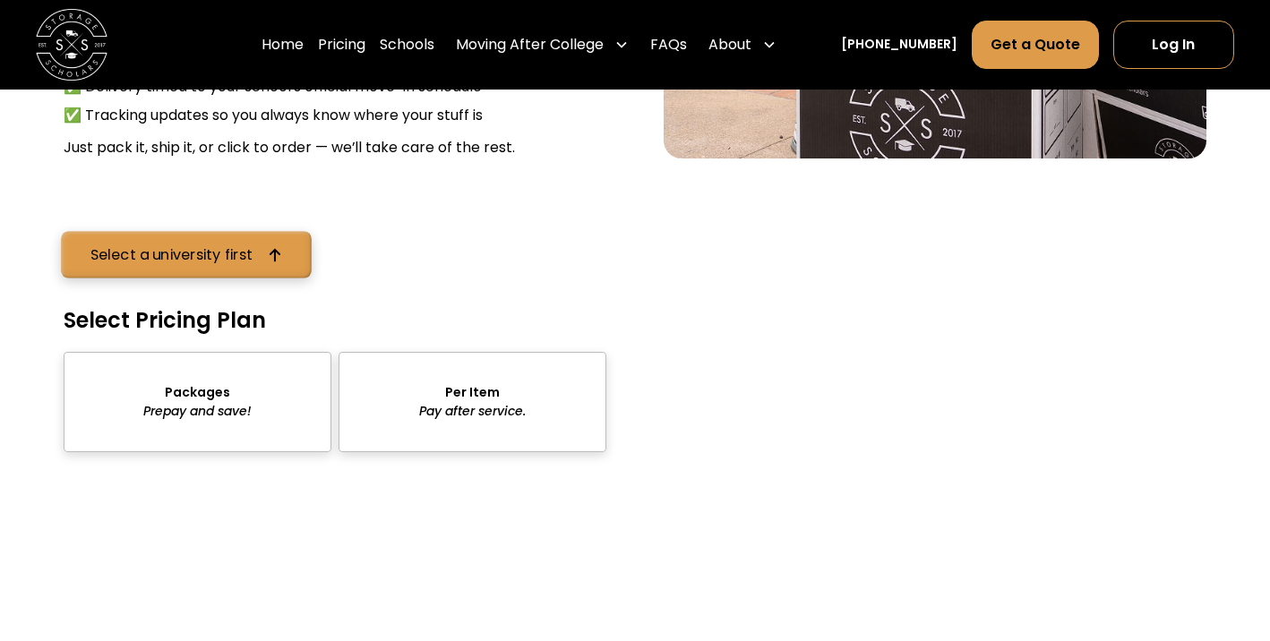
click at [262, 231] on link "Select a university first" at bounding box center [186, 254] width 250 height 47
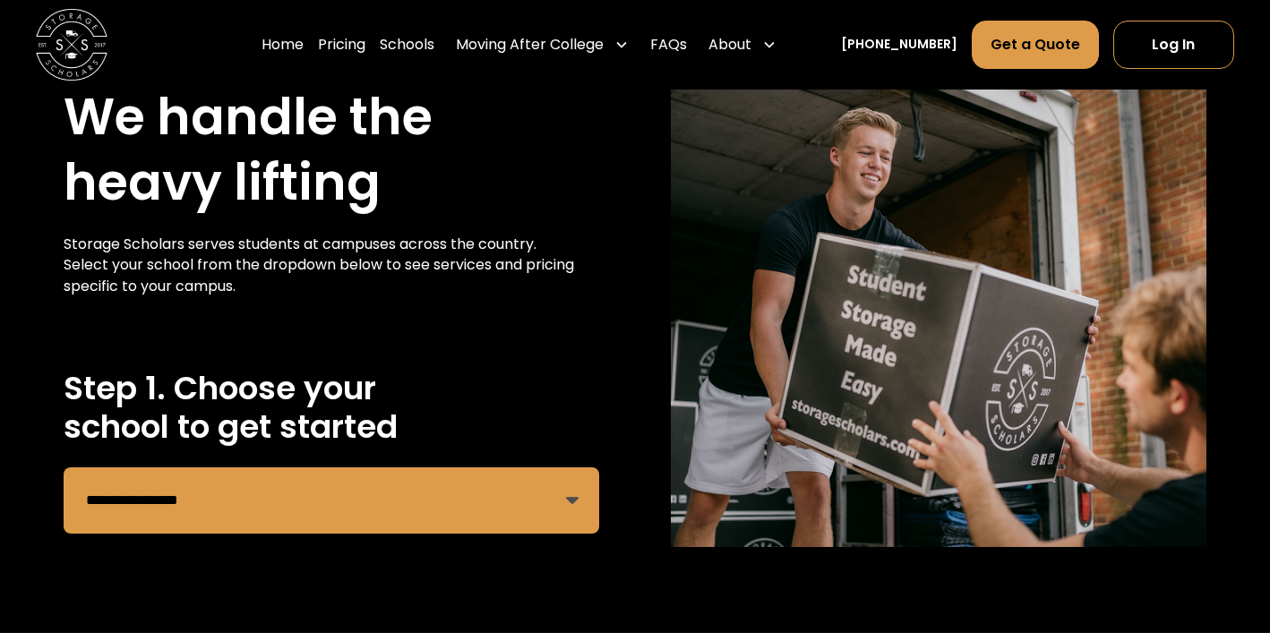
scroll to position [89, 0]
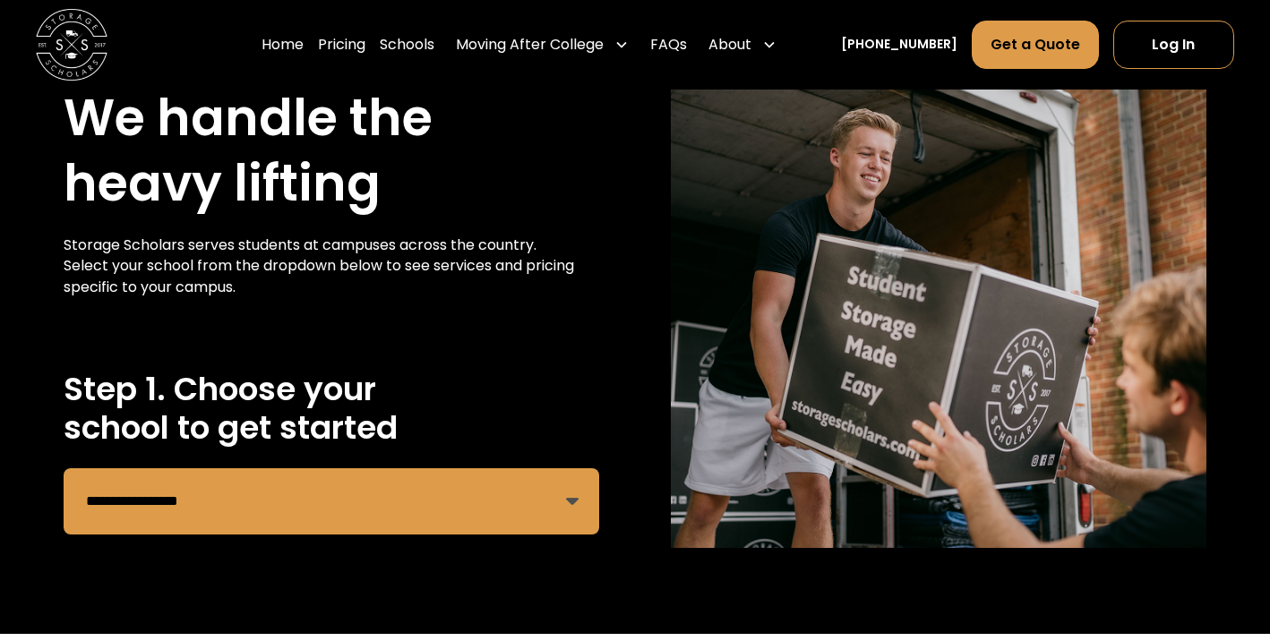
click at [343, 495] on select "**********" at bounding box center [332, 501] width 536 height 66
select select "**********"
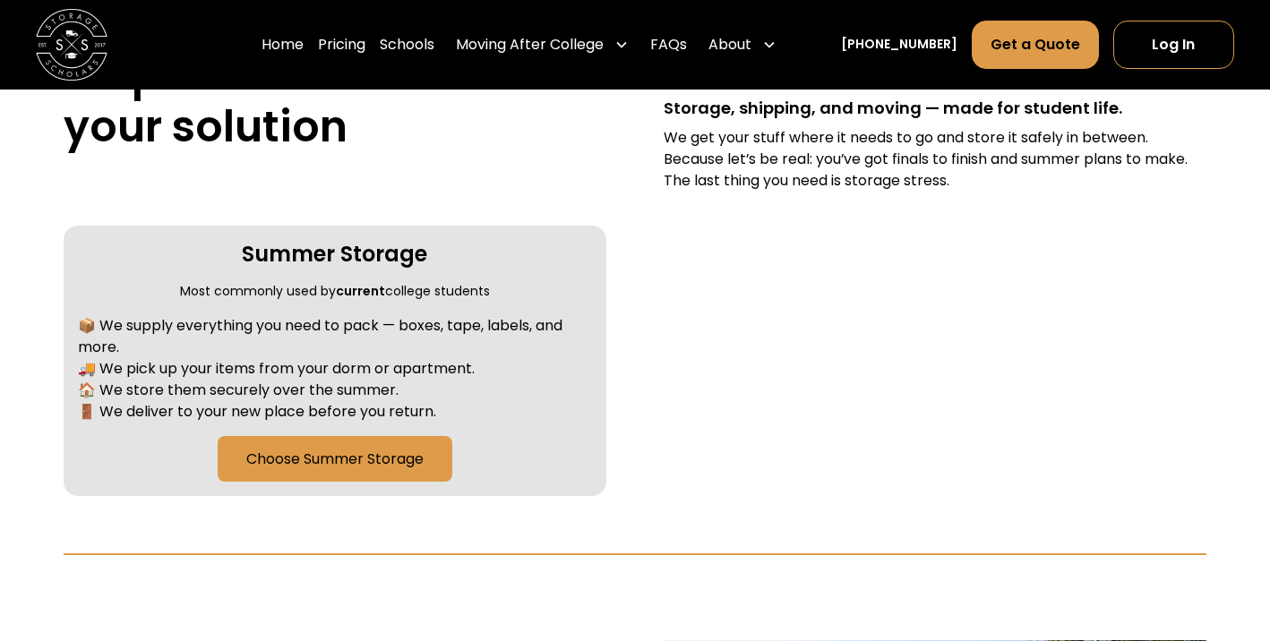
scroll to position [756, 0]
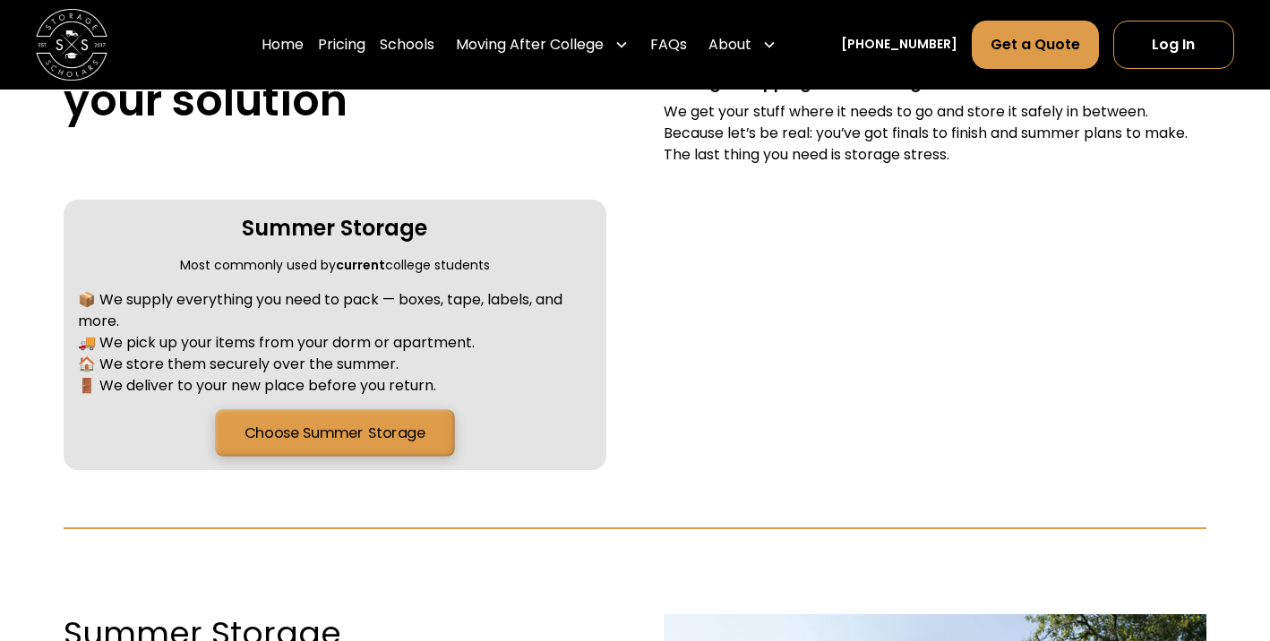
click at [391, 428] on link "Choose Summer Storage" at bounding box center [334, 433] width 239 height 47
